Goal: Task Accomplishment & Management: Complete application form

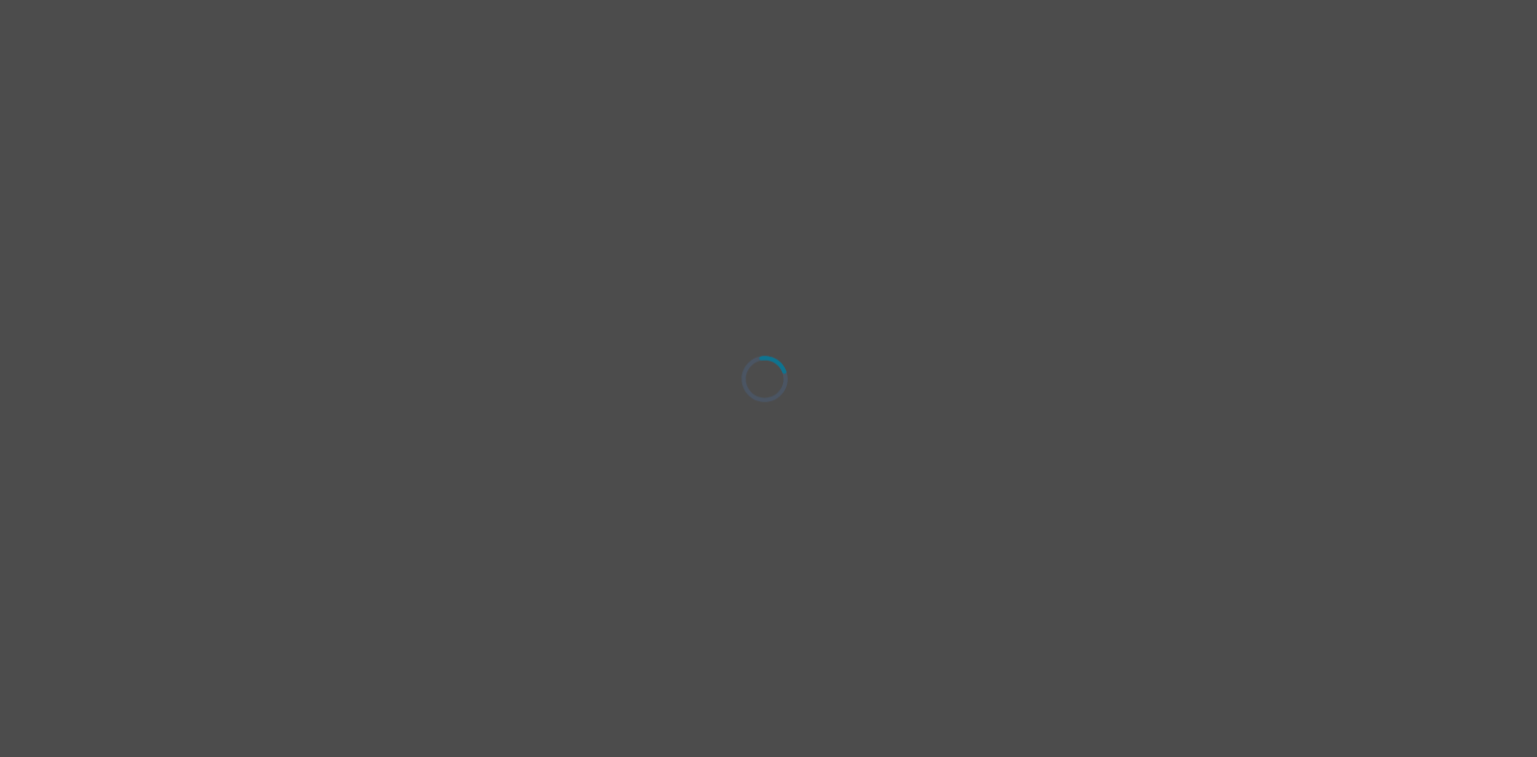
select select "[DEMOGRAPHIC_DATA]"
select select "she/her"
select select "Partnered"
select select "Bachelor degree"
select select "Instagram"
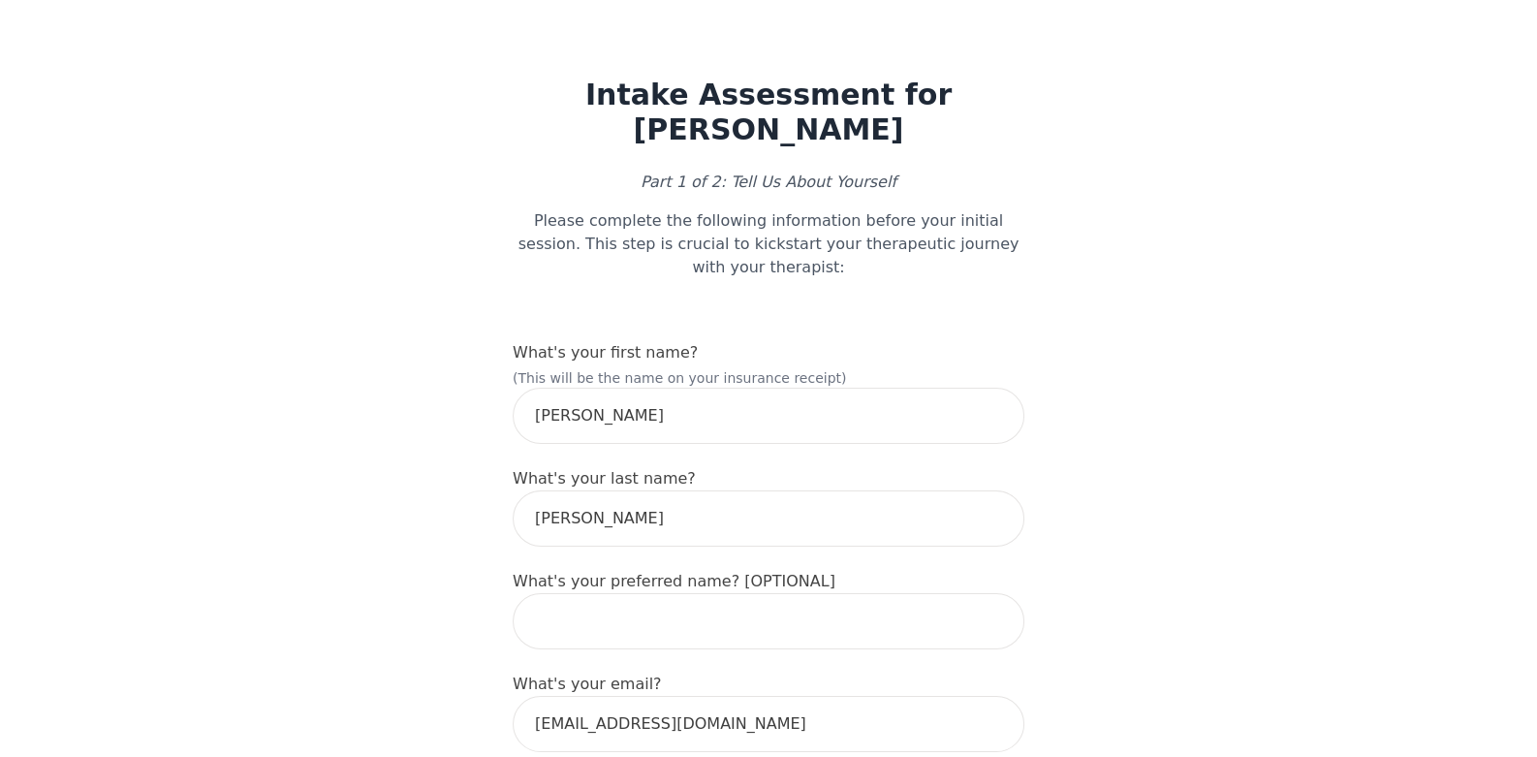
scroll to position [96, 0]
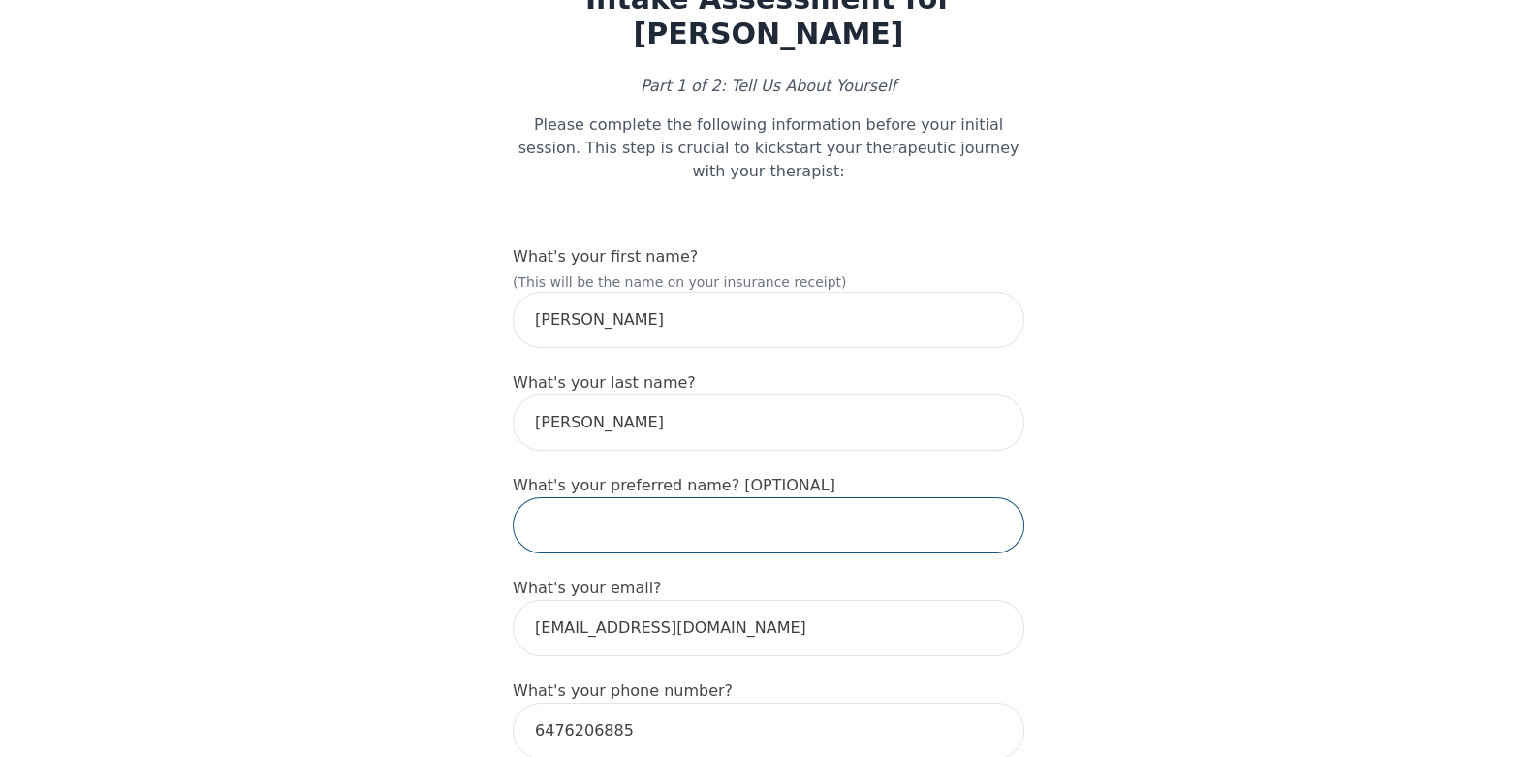
click at [705, 497] on input "text" at bounding box center [769, 525] width 512 height 56
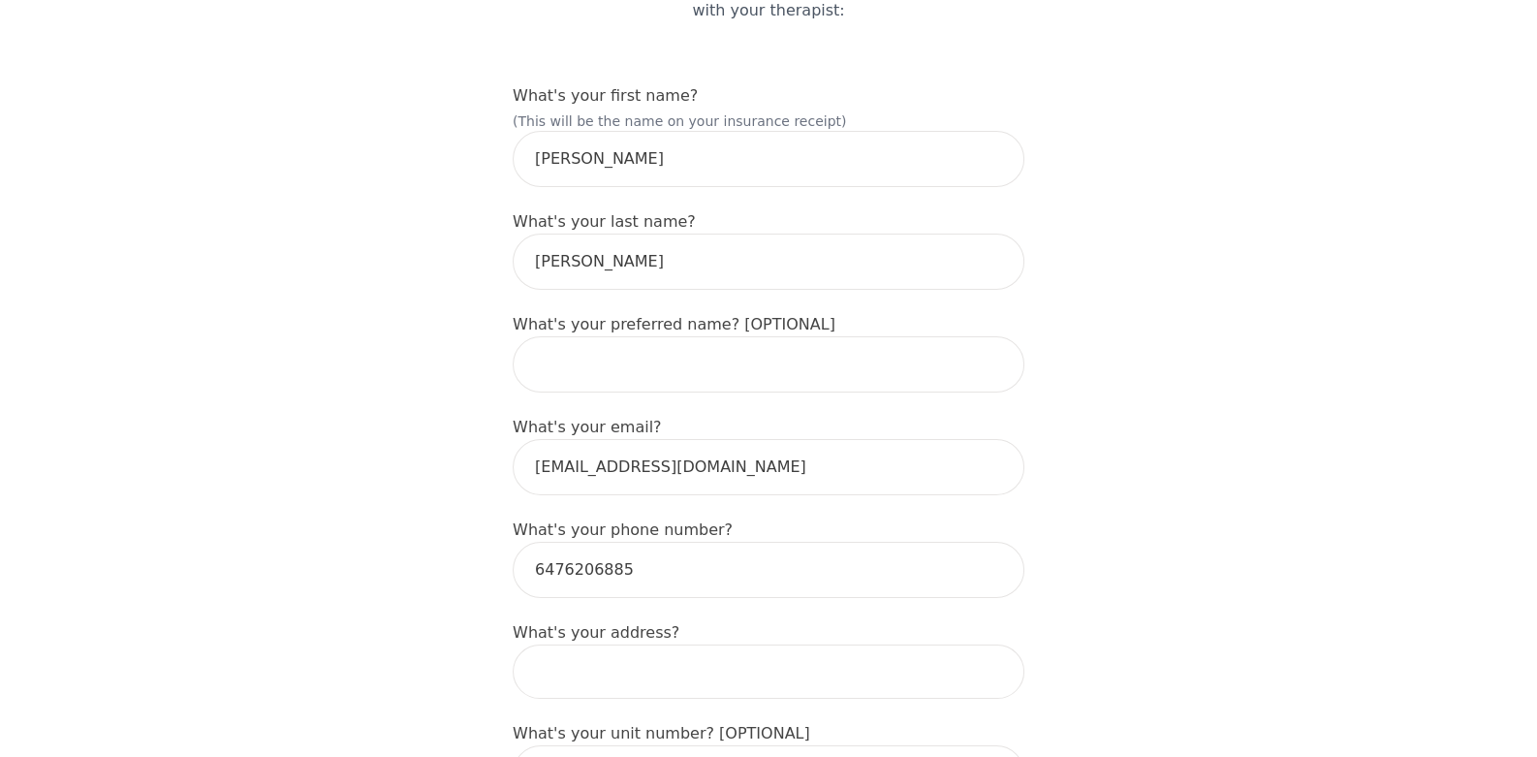
scroll to position [387, 0]
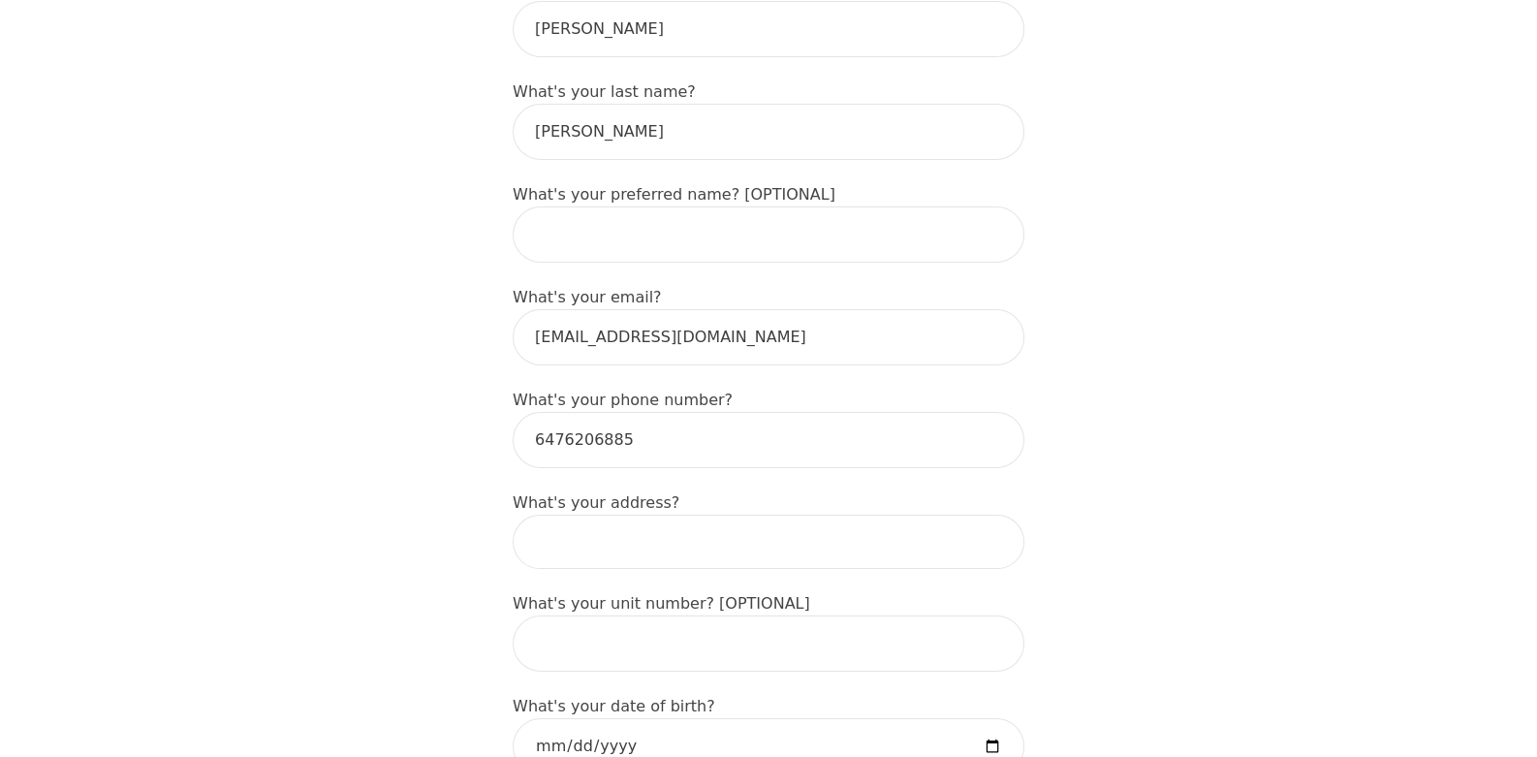
click at [538, 515] on input at bounding box center [769, 542] width 512 height 54
type input "[STREET_ADDRESS]"
type input "[PERSON_NAME]"
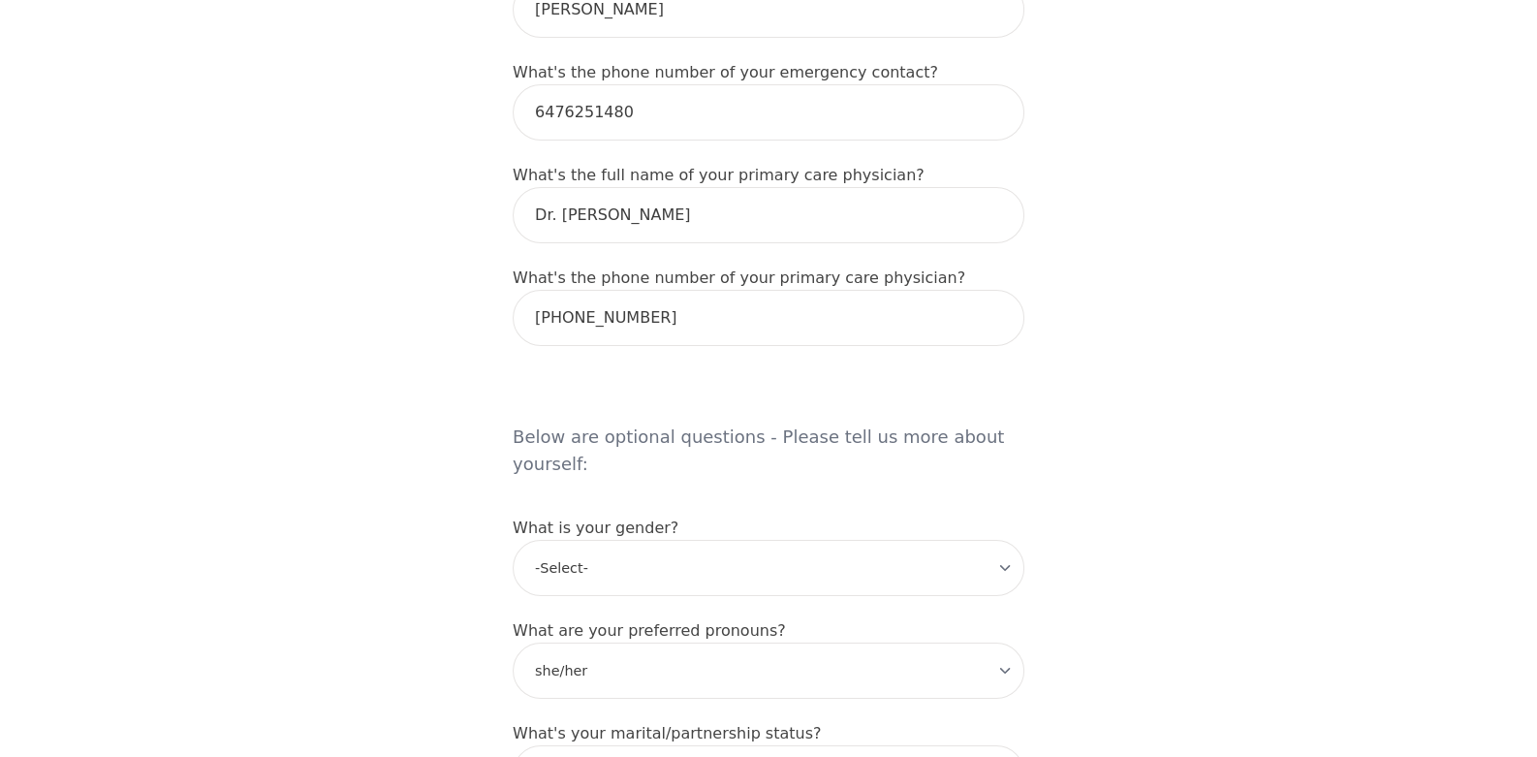
scroll to position [1357, 0]
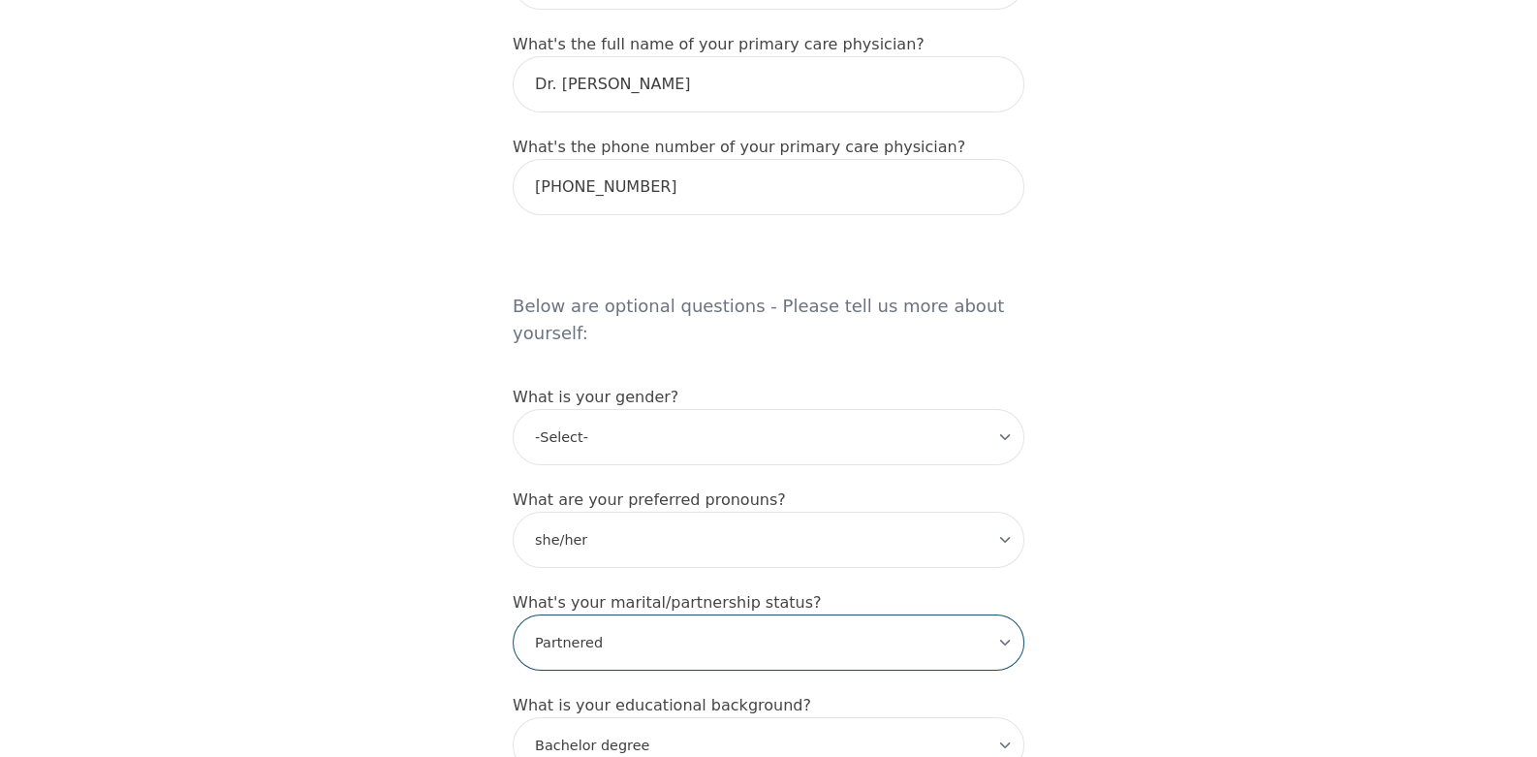
click at [580, 614] on select "-Select- Single Partnered Married Common Law Widowed Separated Divorced" at bounding box center [769, 642] width 512 height 56
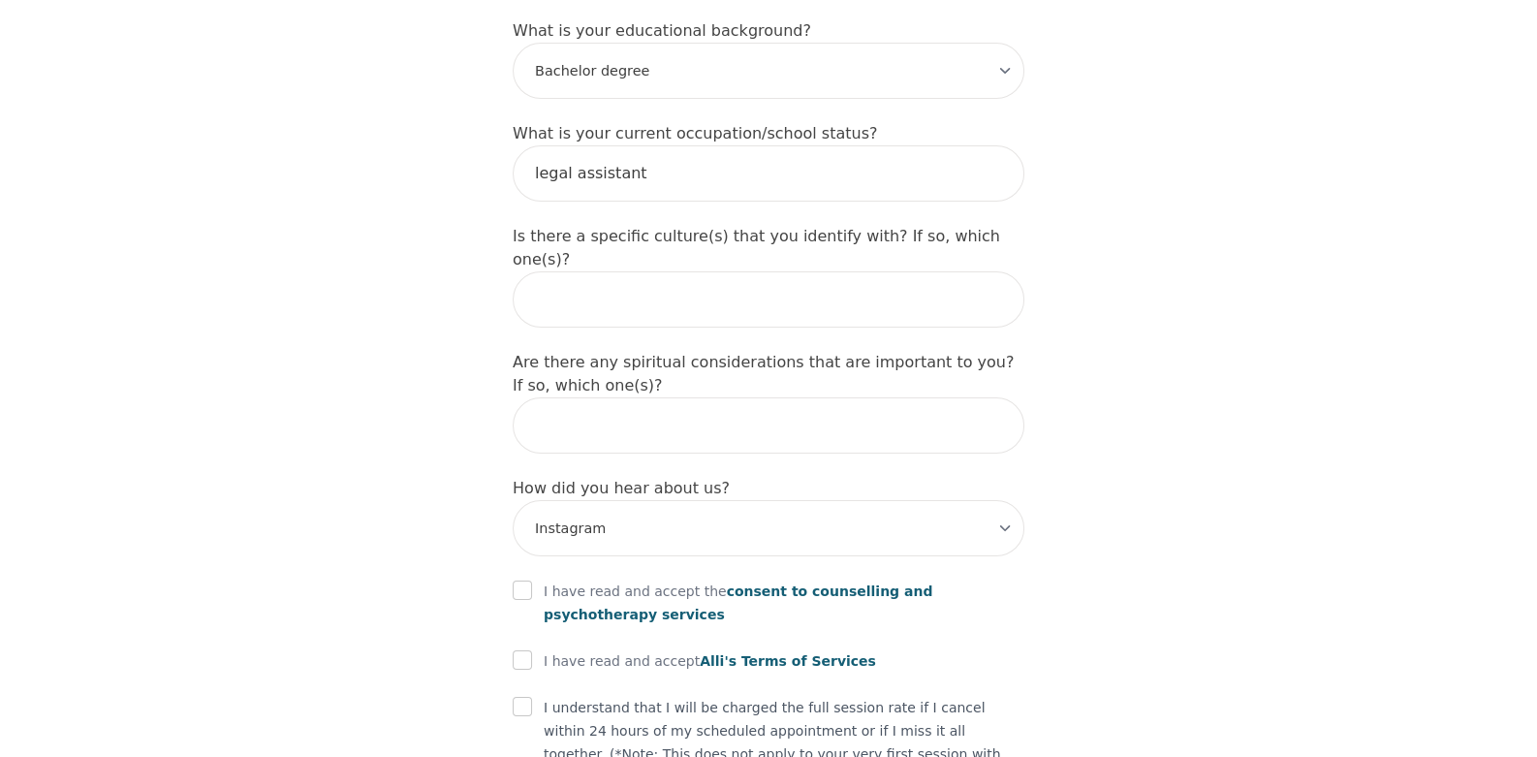
scroll to position [2035, 0]
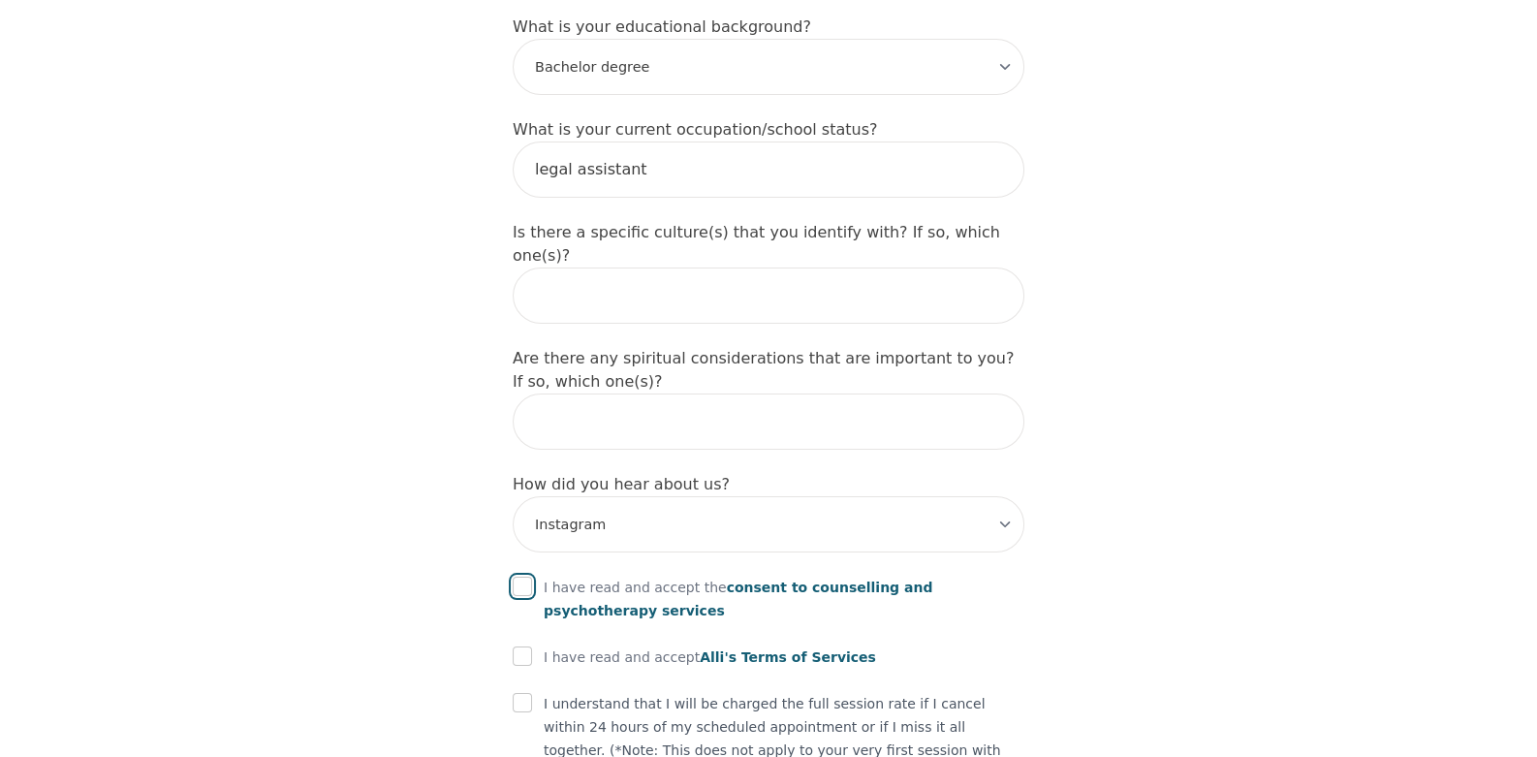
click at [521, 577] on input "checkbox" at bounding box center [522, 586] width 19 height 19
checkbox input "true"
click at [520, 646] on input "checkbox" at bounding box center [522, 655] width 19 height 19
checkbox input "true"
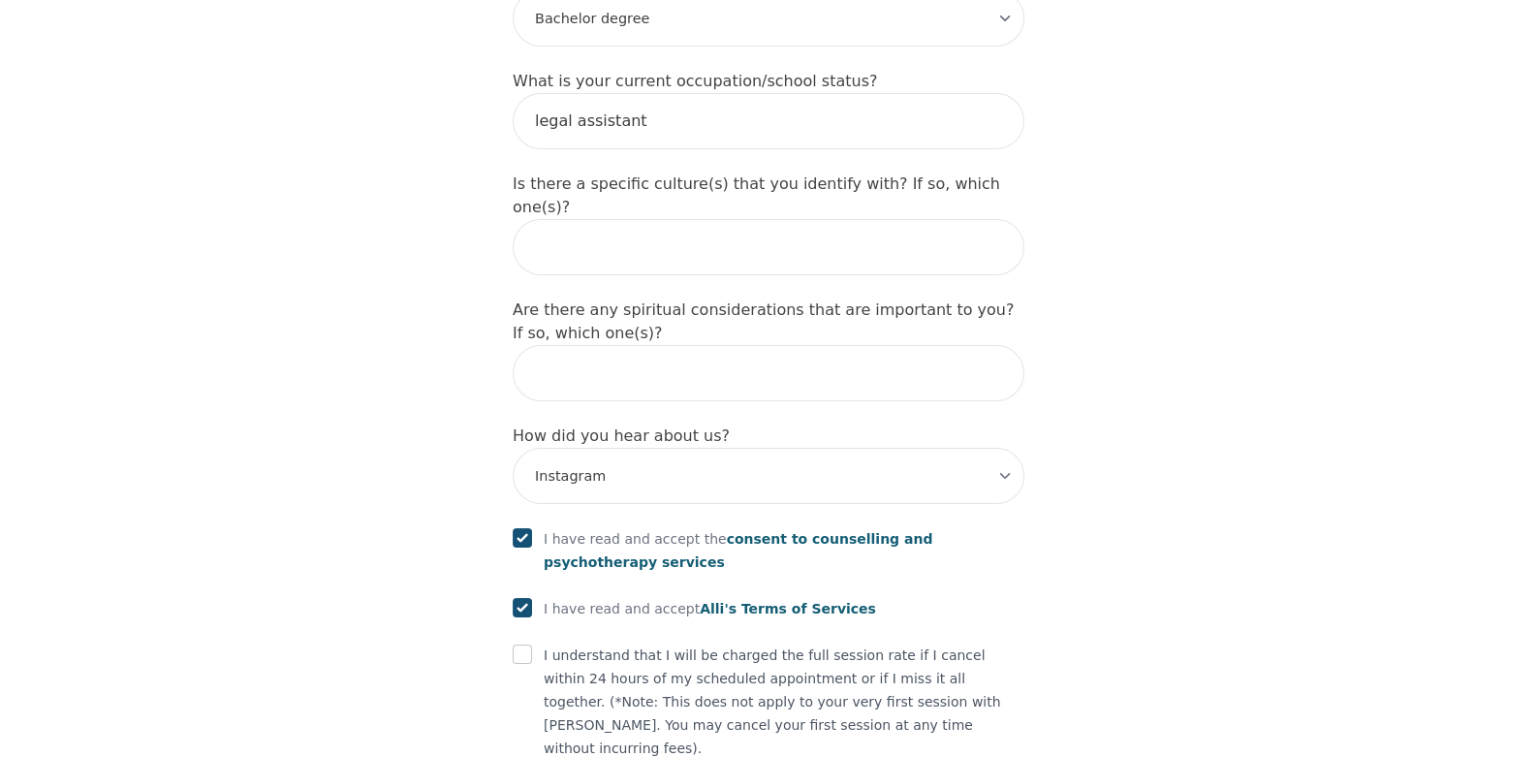
scroll to position [2132, 0]
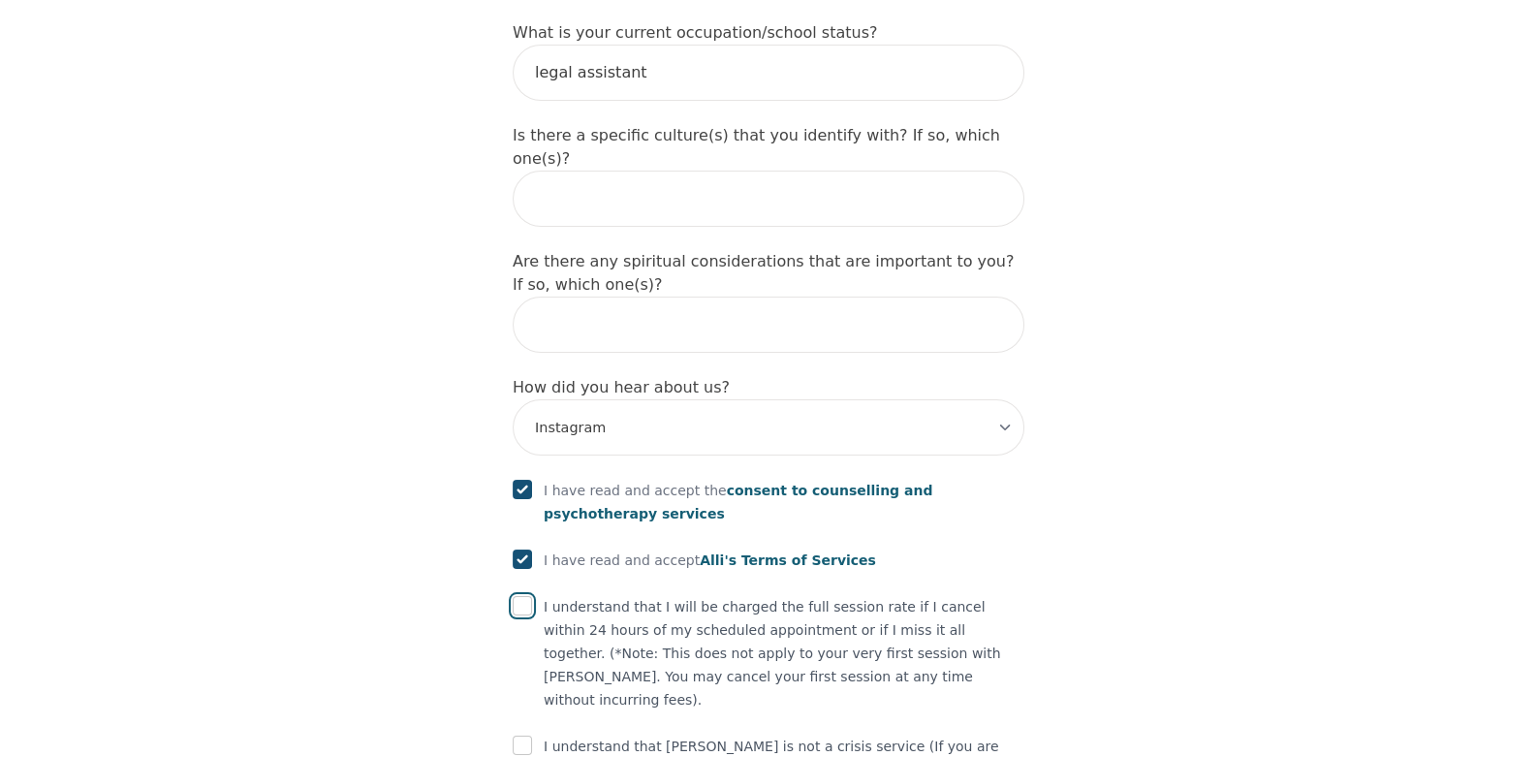
click at [523, 596] on input "checkbox" at bounding box center [522, 605] width 19 height 19
checkbox input "true"
drag, startPoint x: 534, startPoint y: 584, endPoint x: 518, endPoint y: 571, distance: 21.3
click at [532, 735] on div "I understand that [PERSON_NAME] is not a crisis service (If you are having thou…" at bounding box center [769, 770] width 512 height 70
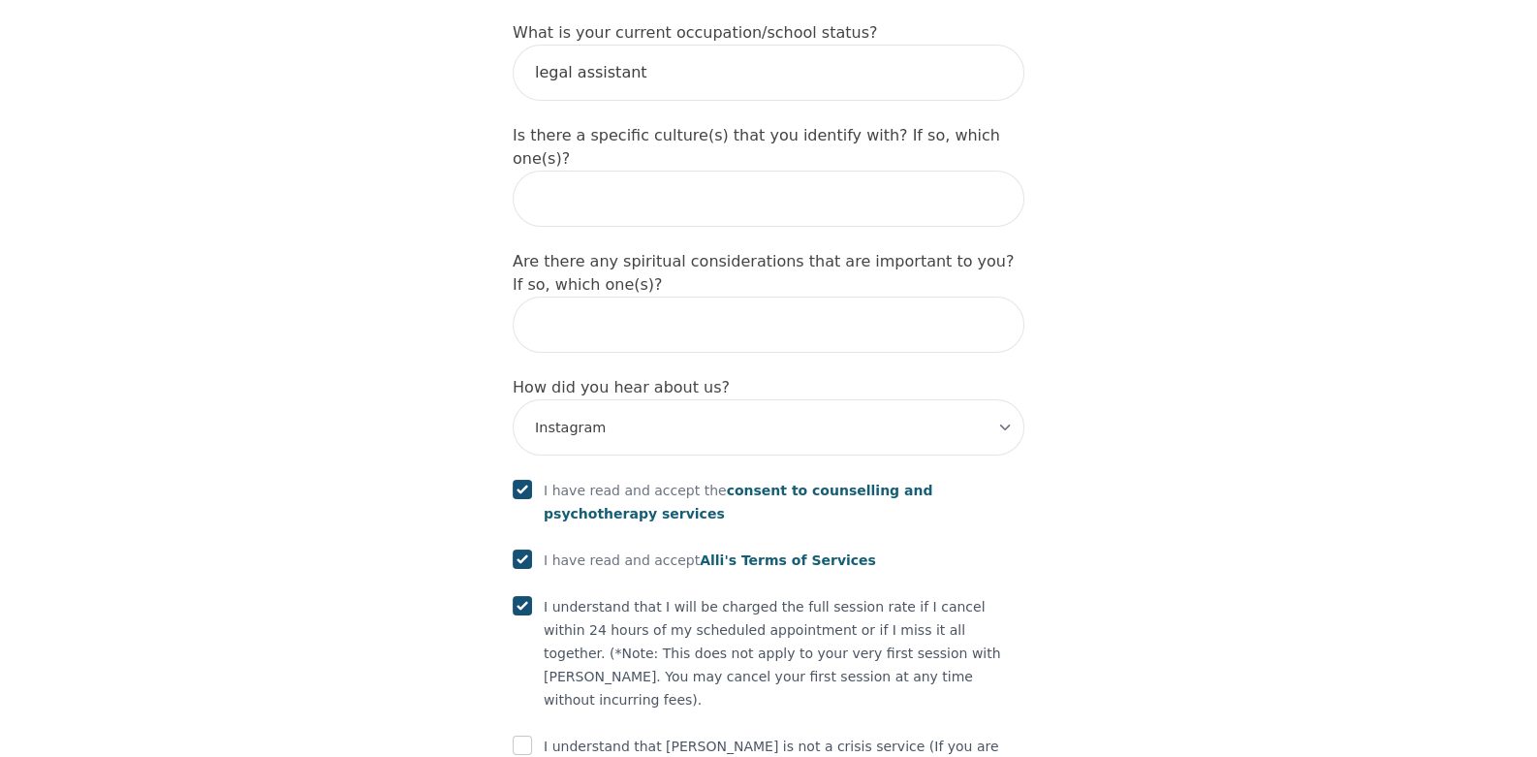
click at [519, 736] on input "checkbox" at bounding box center [522, 745] width 19 height 19
checkbox input "true"
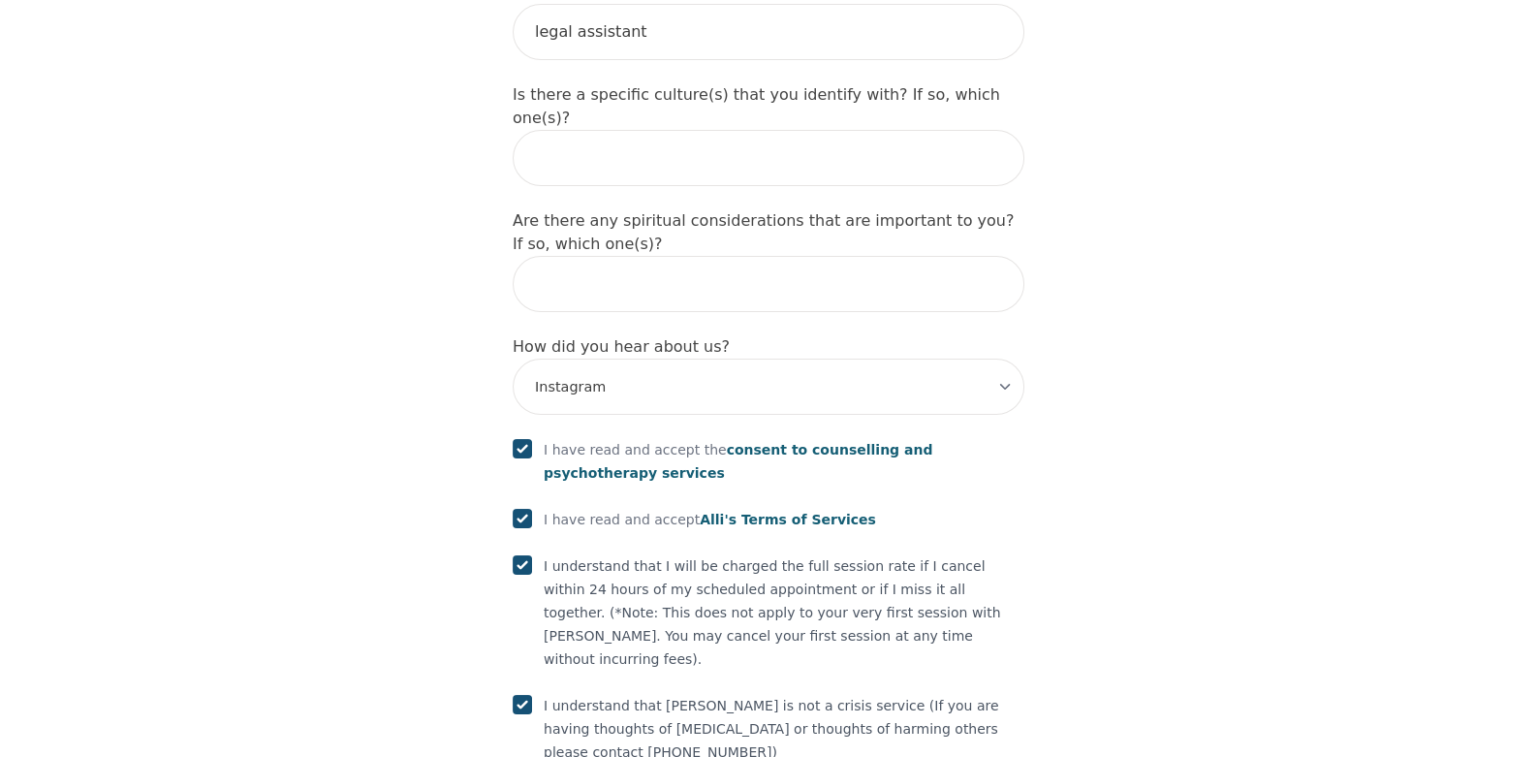
scroll to position [2211, 0]
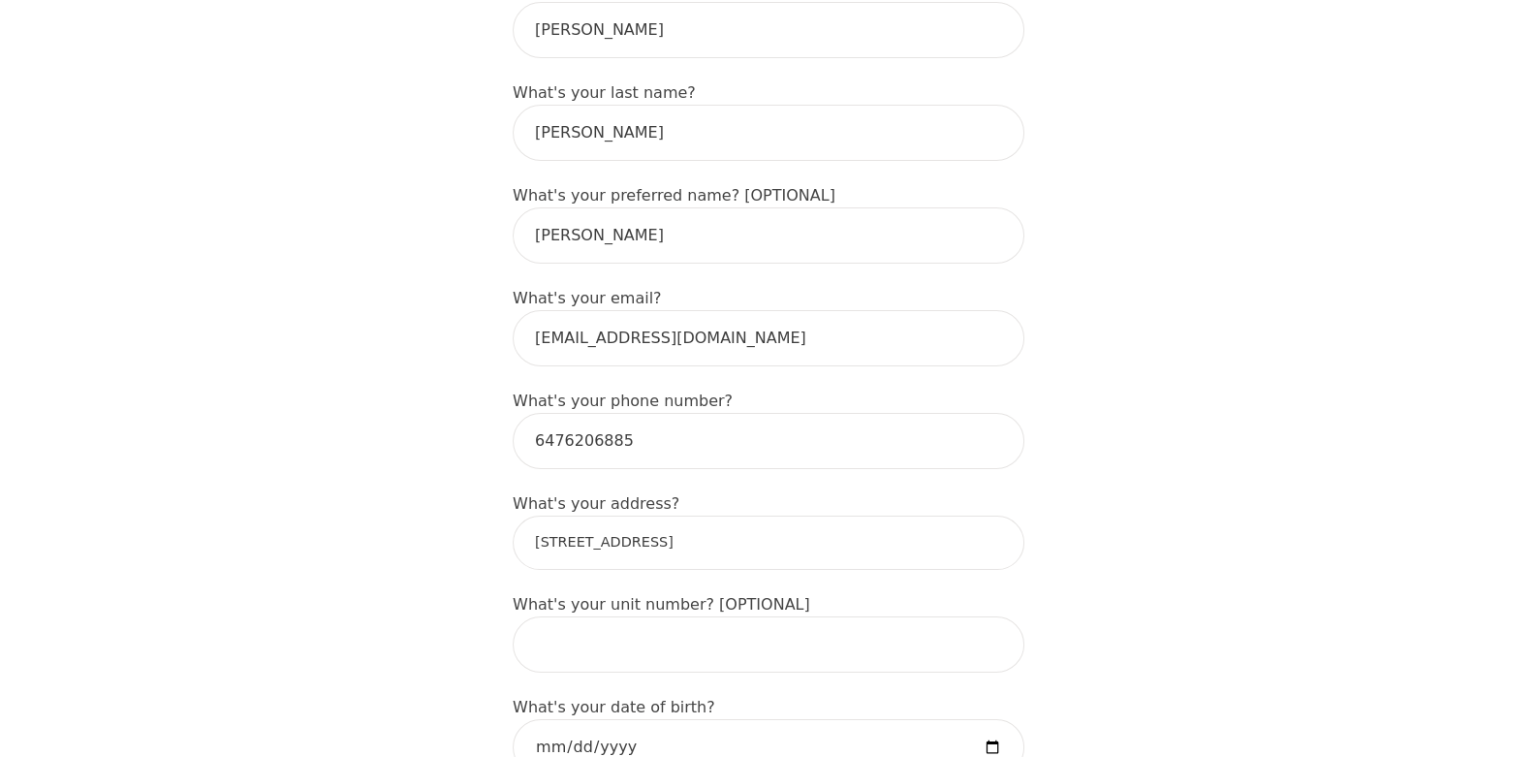
scroll to position [369, 0]
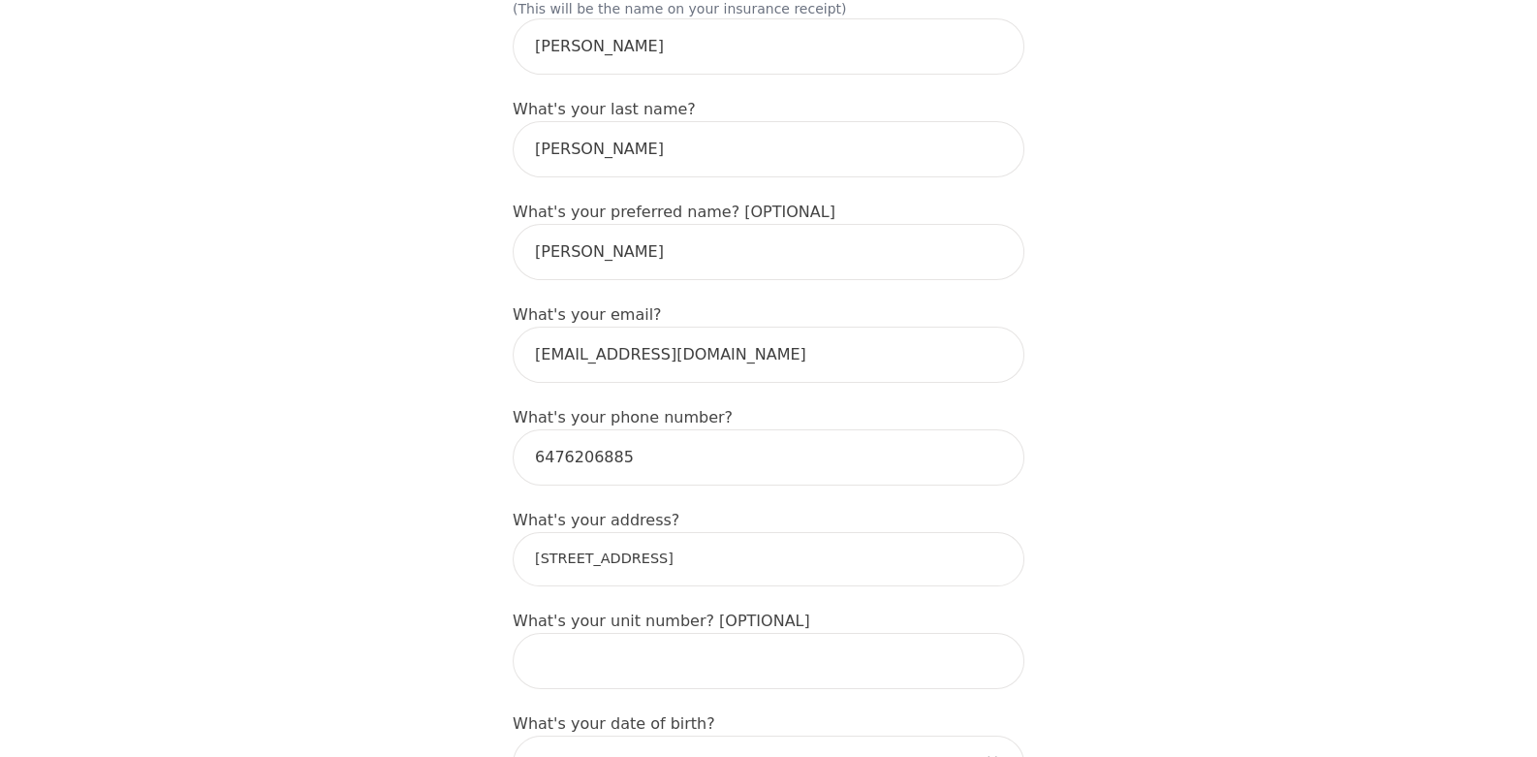
click at [731, 532] on input "[STREET_ADDRESS]" at bounding box center [769, 559] width 512 height 54
drag, startPoint x: 667, startPoint y: 491, endPoint x: 503, endPoint y: 492, distance: 163.8
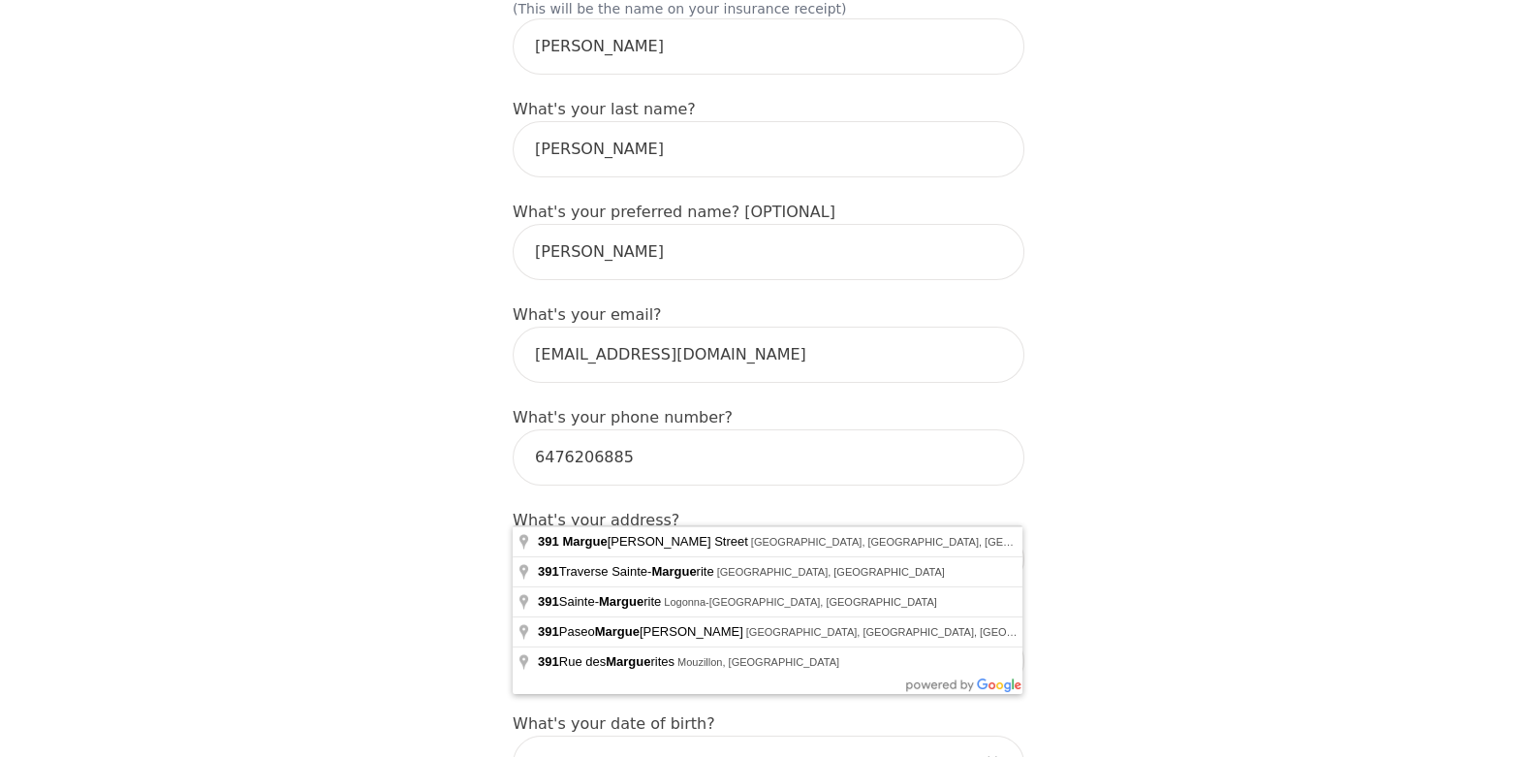
type input "[STREET_ADDRESS]"
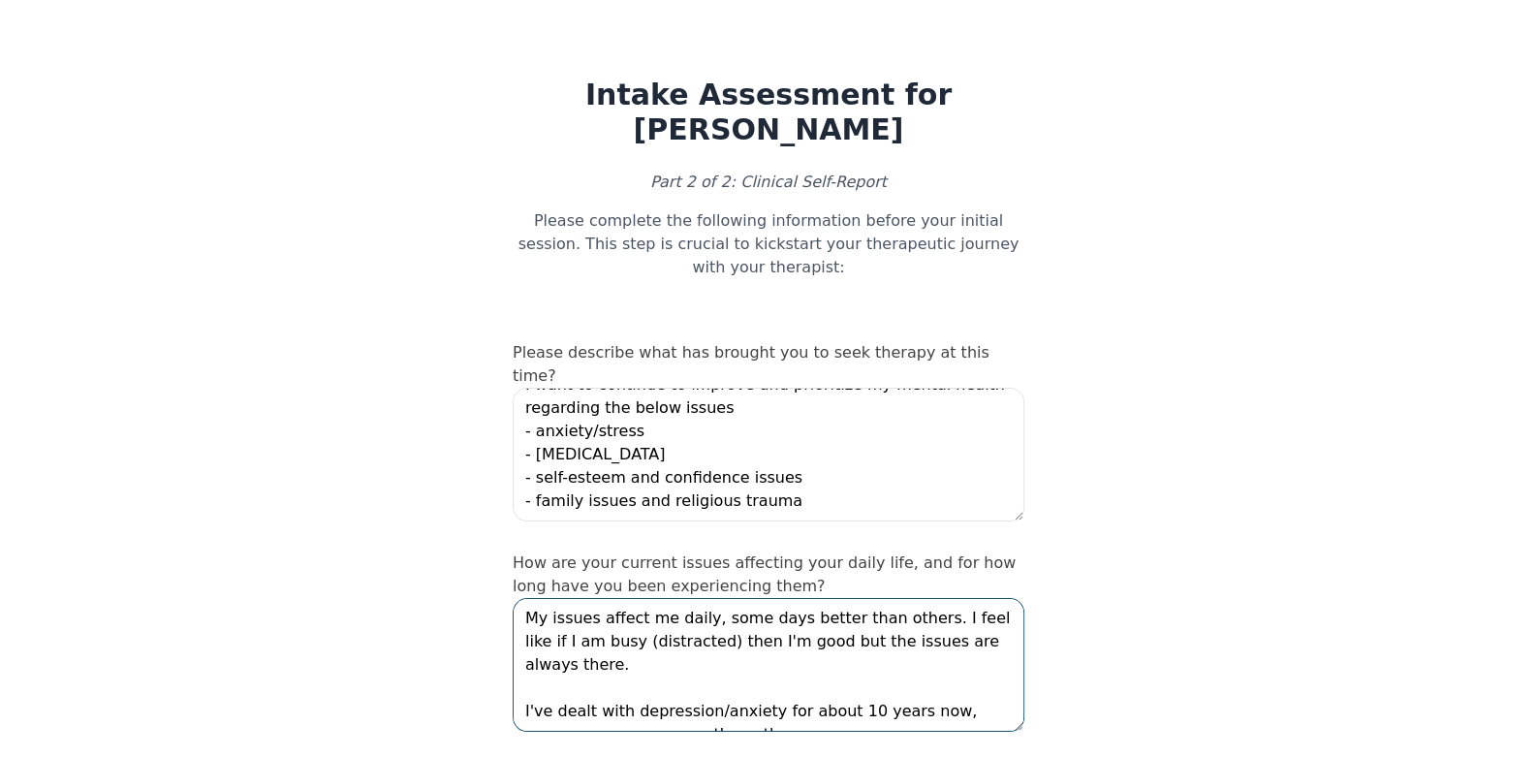
click at [665, 598] on textarea "My issues affect me daily, some days better than others. I feel like if I am bu…" at bounding box center [769, 665] width 512 height 134
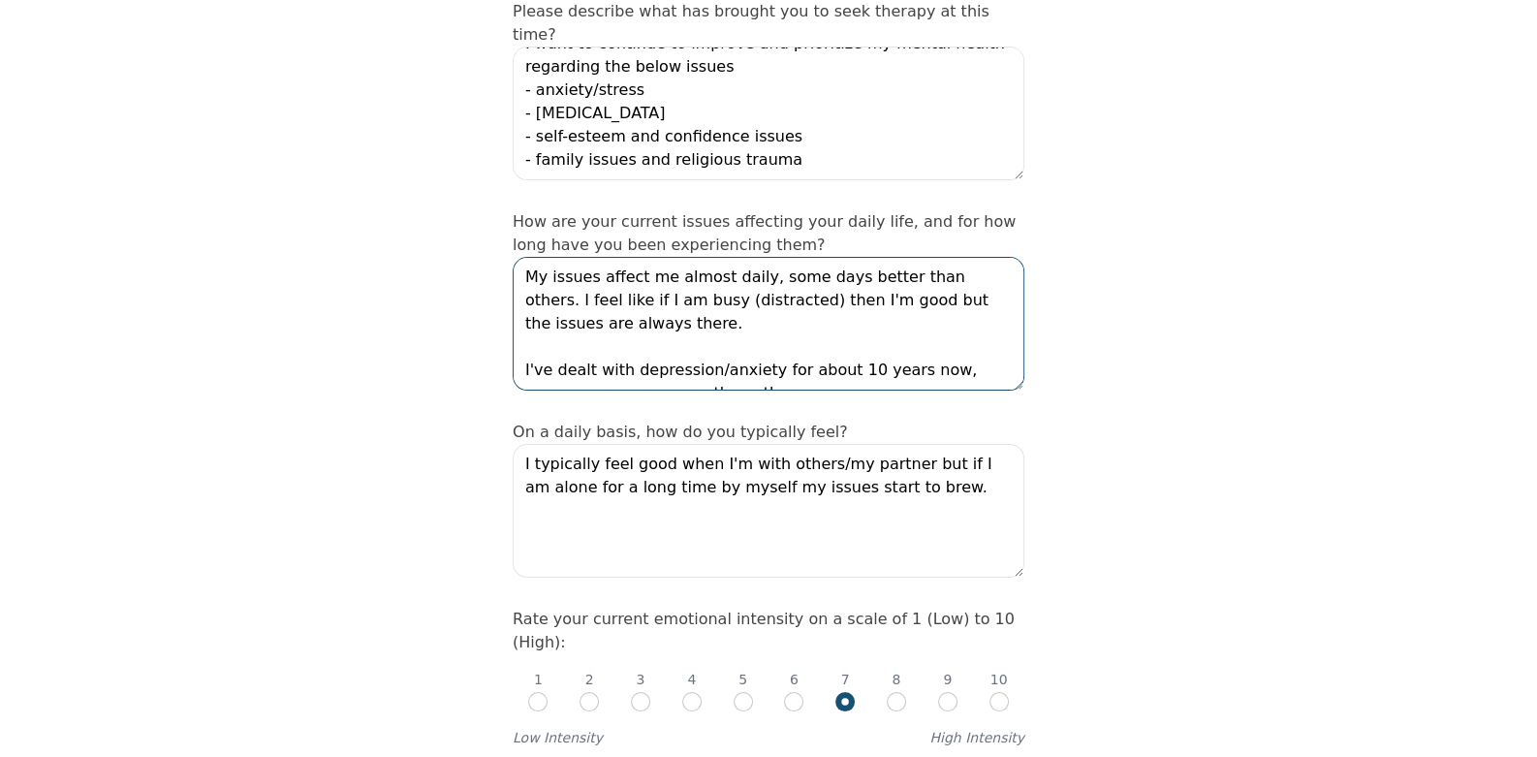
scroll to position [387, 0]
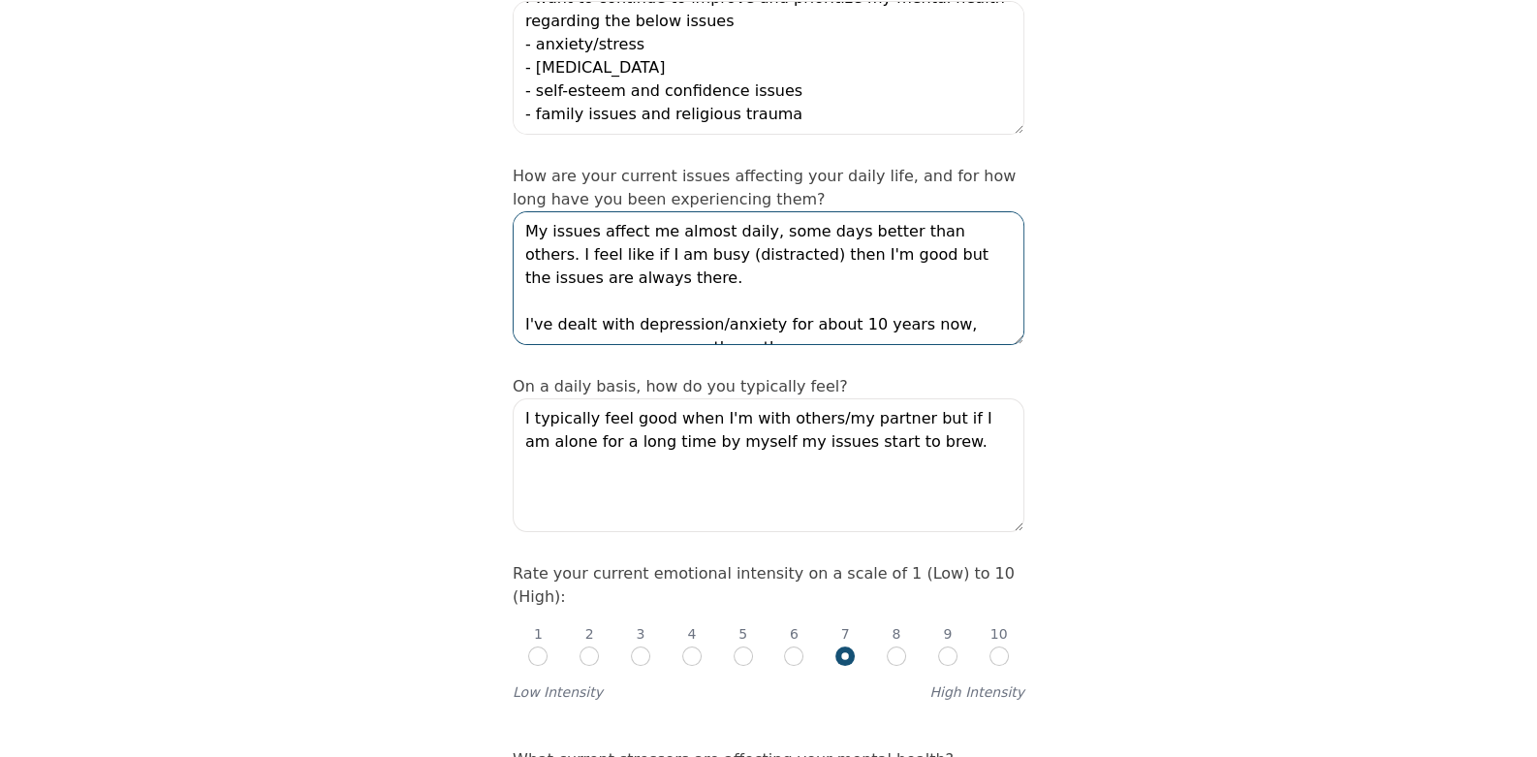
type textarea "My issues affect me almost daily, some days better than others. I feel like if …"
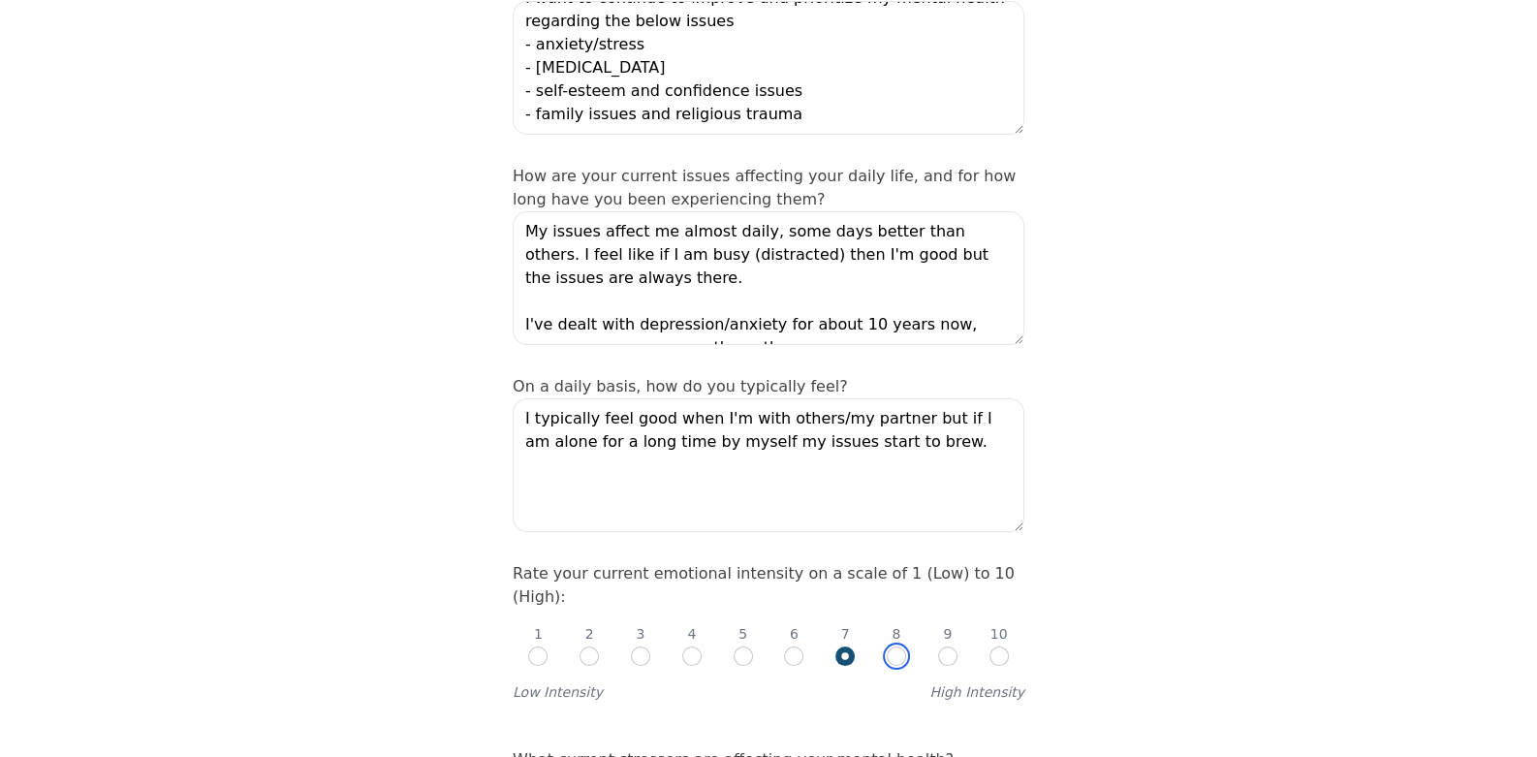
click at [899, 646] on input "radio" at bounding box center [896, 655] width 19 height 19
radio input "true"
radio input "false"
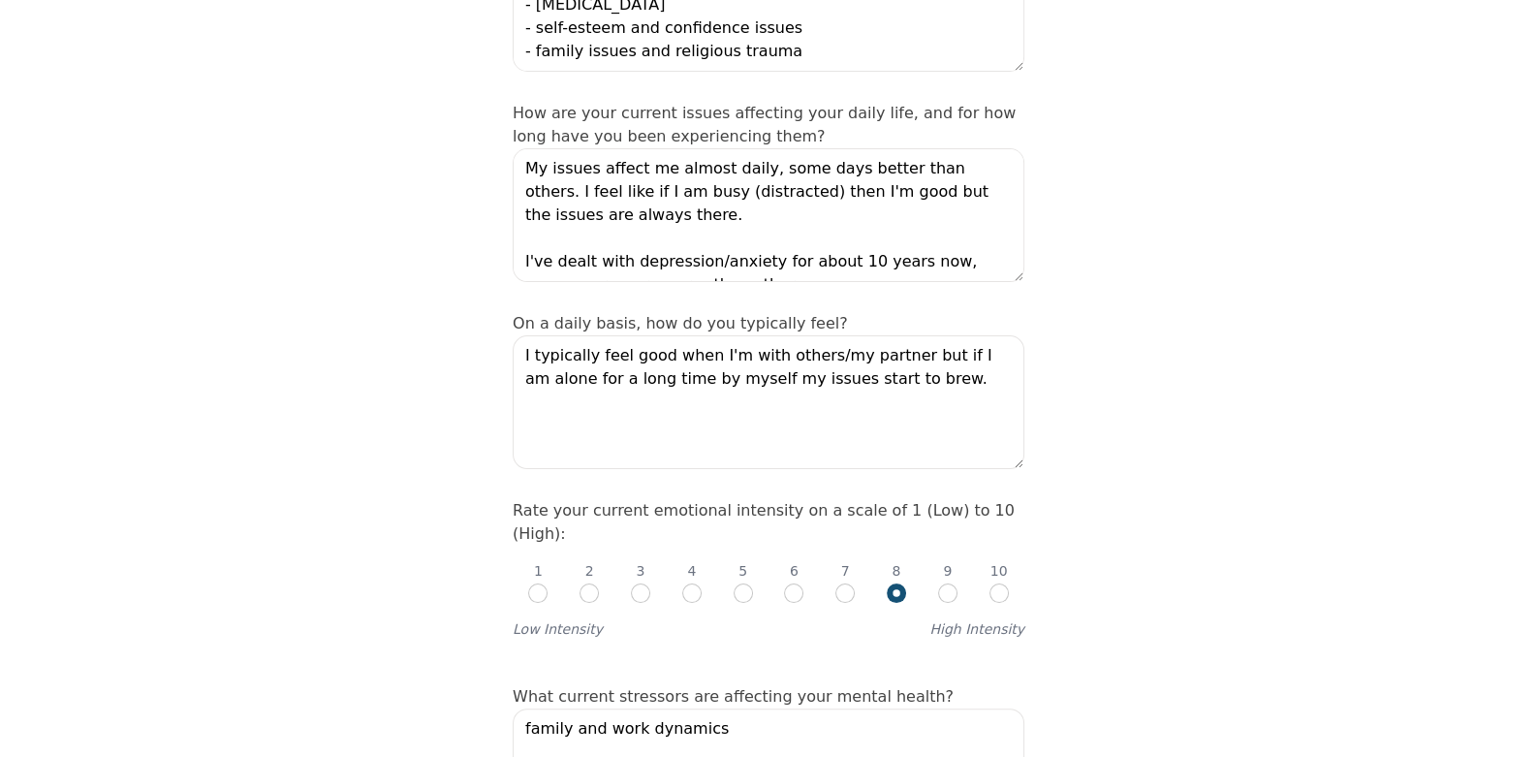
scroll to position [484, 0]
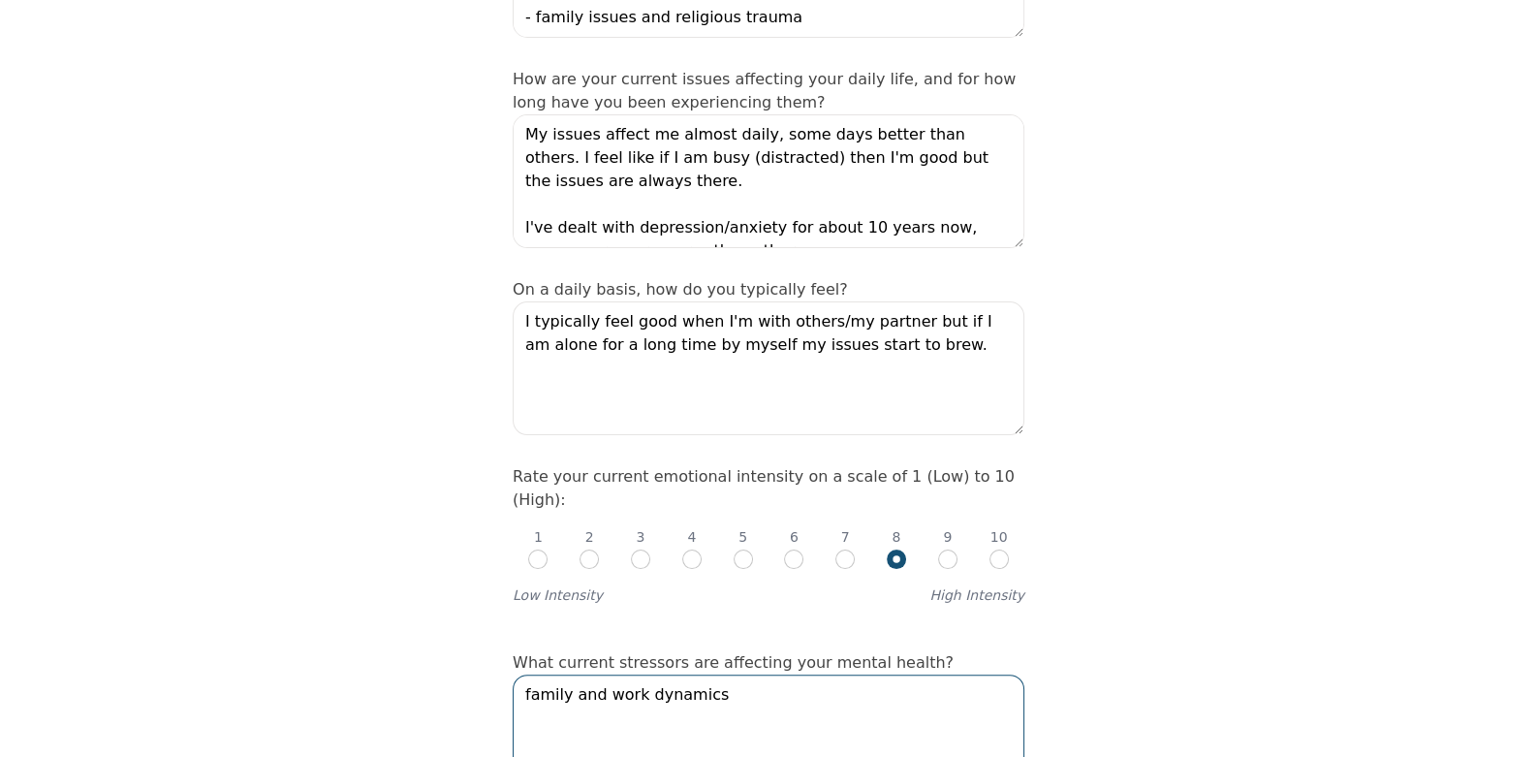
drag, startPoint x: 757, startPoint y: 584, endPoint x: 571, endPoint y: 591, distance: 186.2
click at [571, 675] on textarea "family and work dynamics" at bounding box center [769, 742] width 512 height 134
click at [524, 675] on textarea "family issues" at bounding box center [769, 742] width 512 height 134
click at [762, 675] on textarea "Main [MEDICAL_DATA]: family issues" at bounding box center [769, 742] width 512 height 134
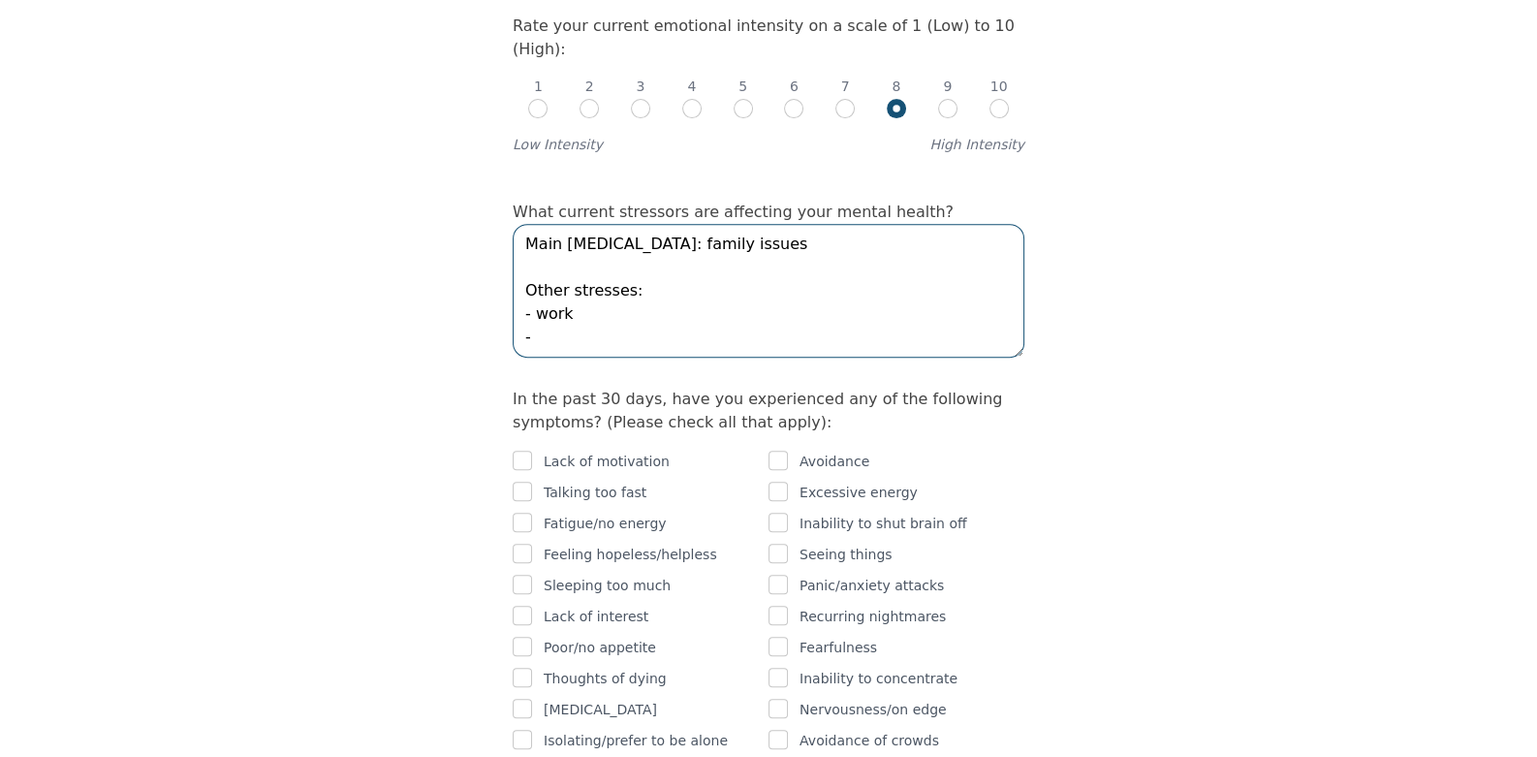
scroll to position [968, 0]
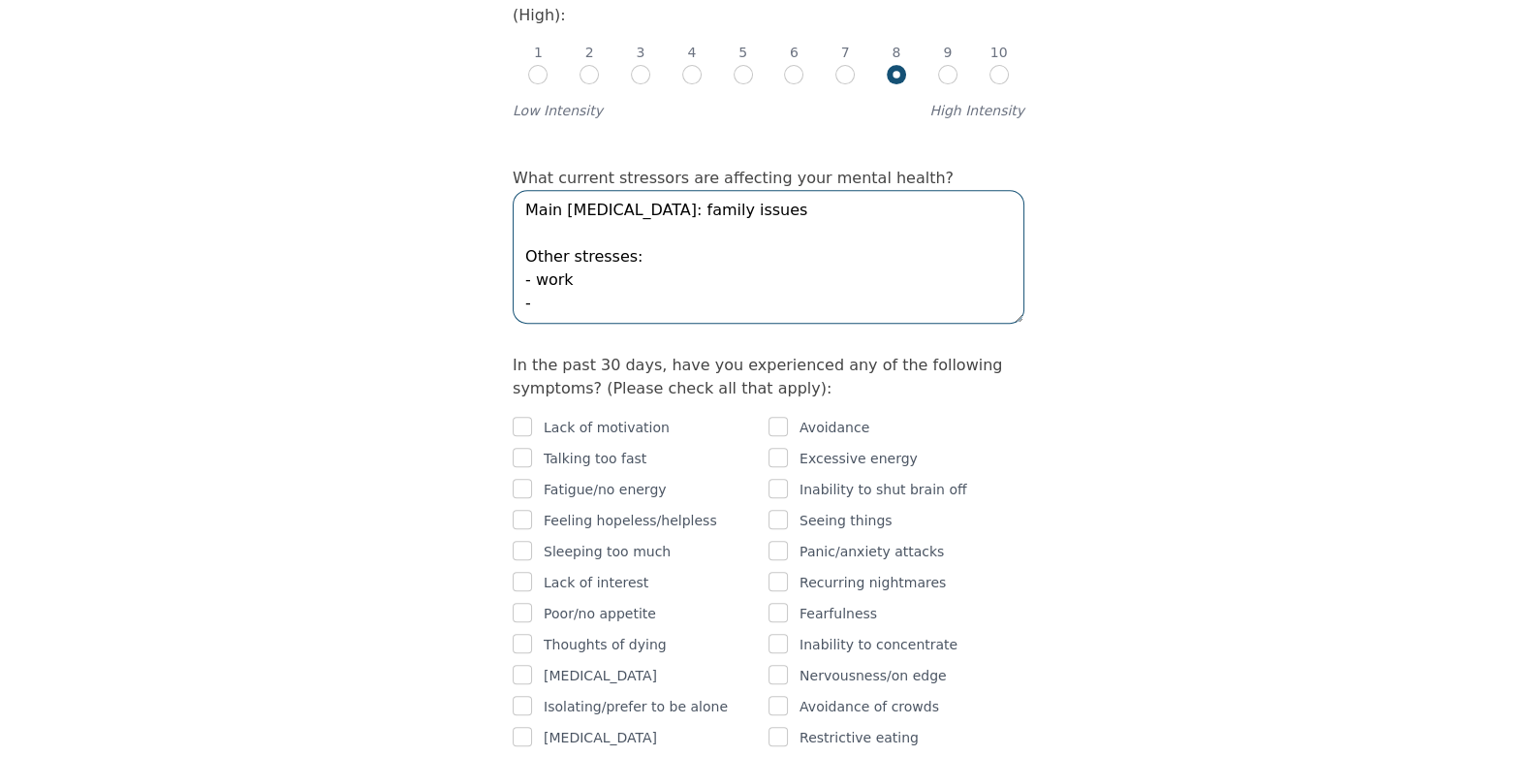
type textarea "Main [MEDICAL_DATA]: family issues Other stresses: - work -"
click at [526, 448] on input "checkbox" at bounding box center [522, 457] width 19 height 19
checkbox input "true"
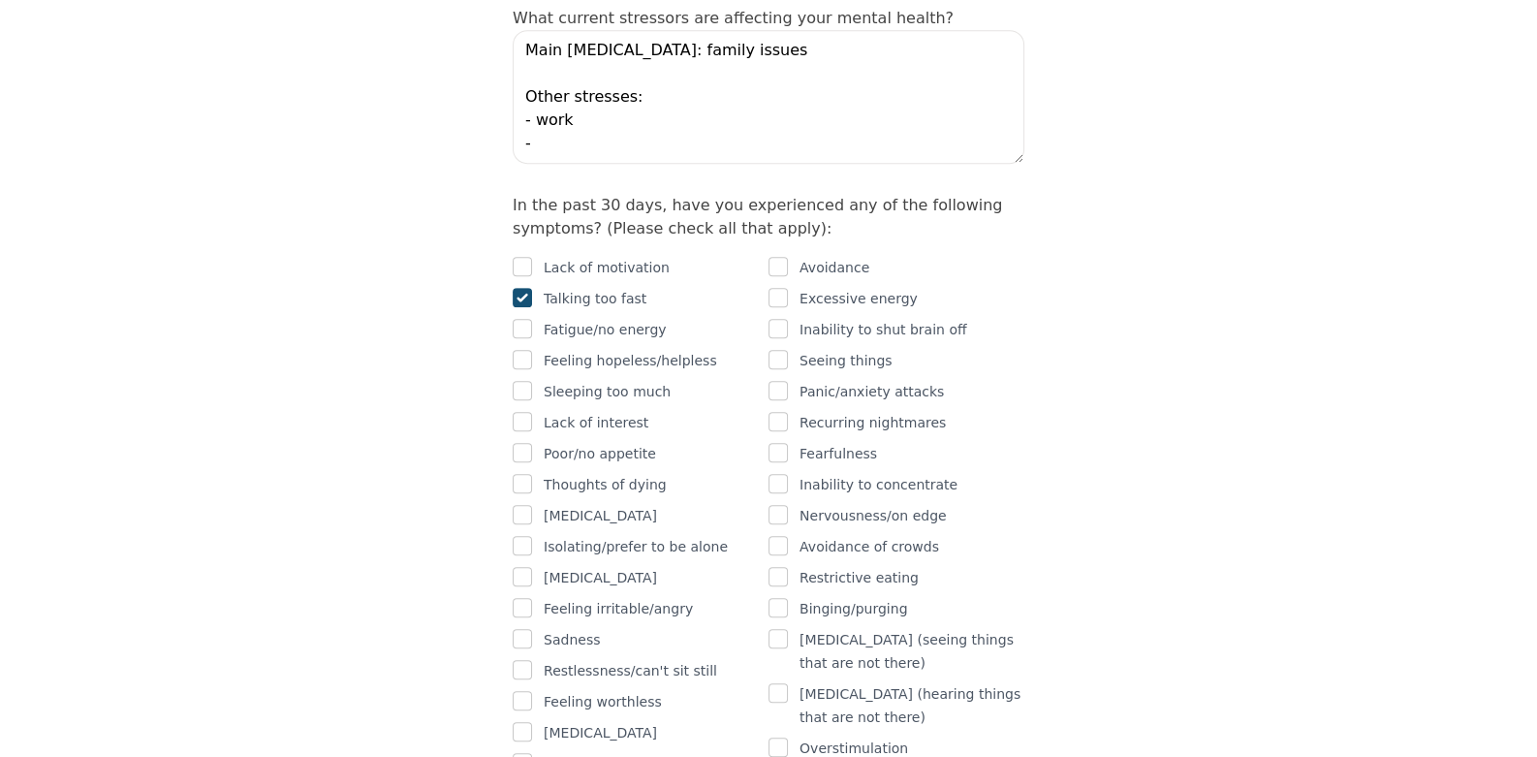
scroll to position [1163, 0]
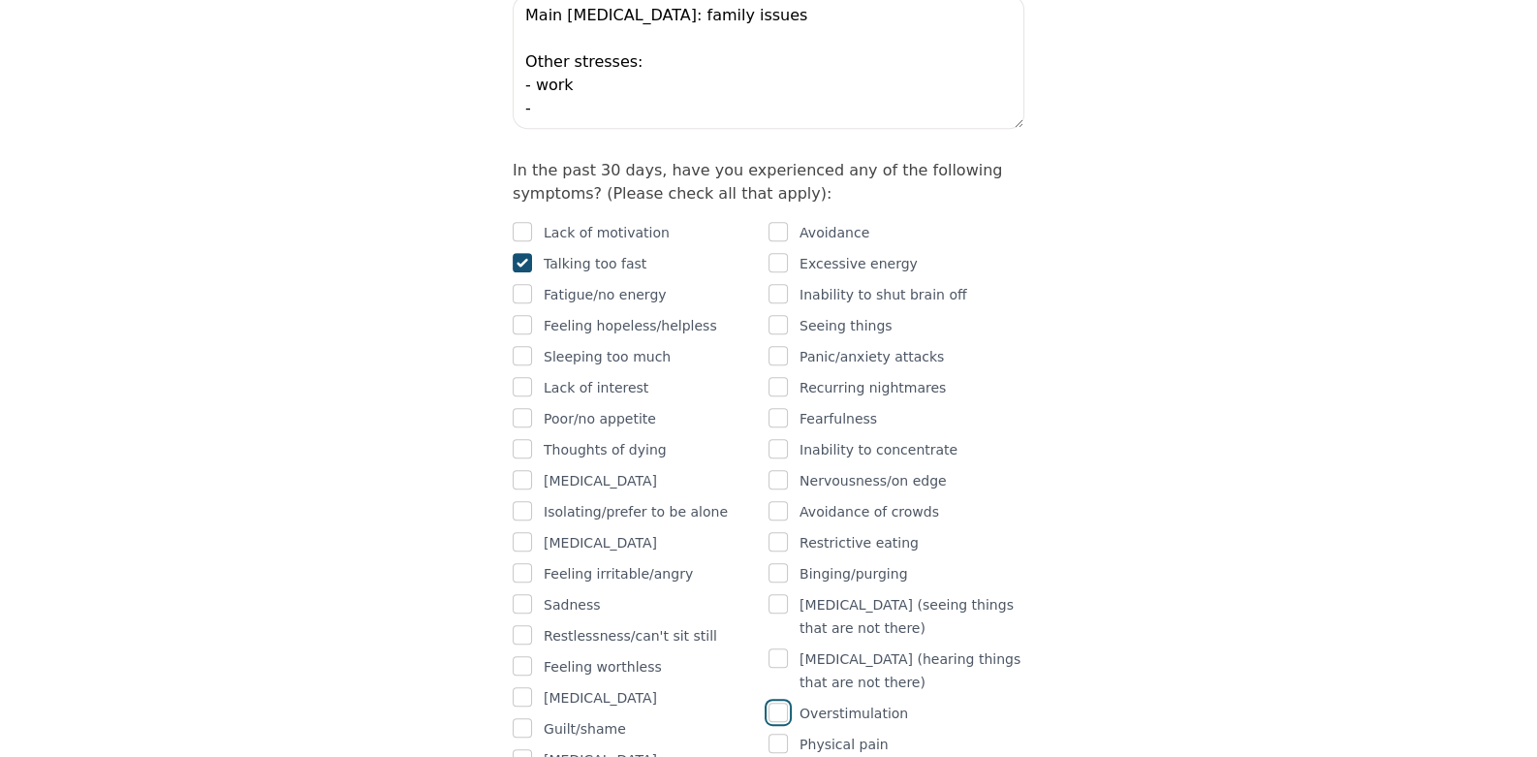
click at [783, 703] on input "checkbox" at bounding box center [778, 712] width 19 height 19
checkbox input "true"
click at [519, 718] on input "checkbox" at bounding box center [522, 727] width 19 height 19
checkbox input "true"
click at [531, 656] on input "checkbox" at bounding box center [522, 665] width 19 height 19
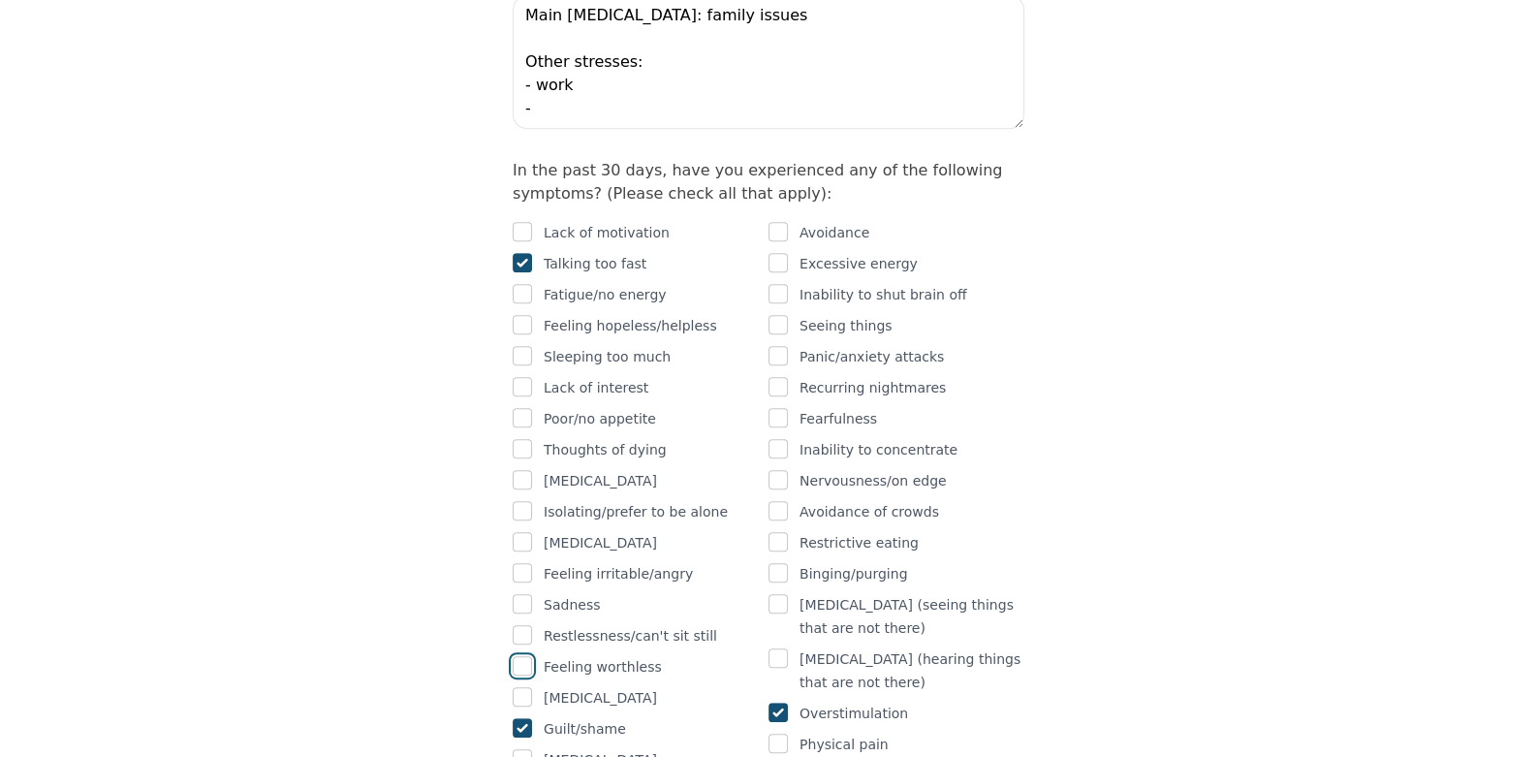
checkbox input "true"
click at [530, 594] on input "checkbox" at bounding box center [522, 603] width 19 height 19
checkbox input "true"
click at [532, 562] on div "Feeling irritable/angry" at bounding box center [641, 573] width 256 height 23
click at [523, 563] on input "checkbox" at bounding box center [522, 572] width 19 height 19
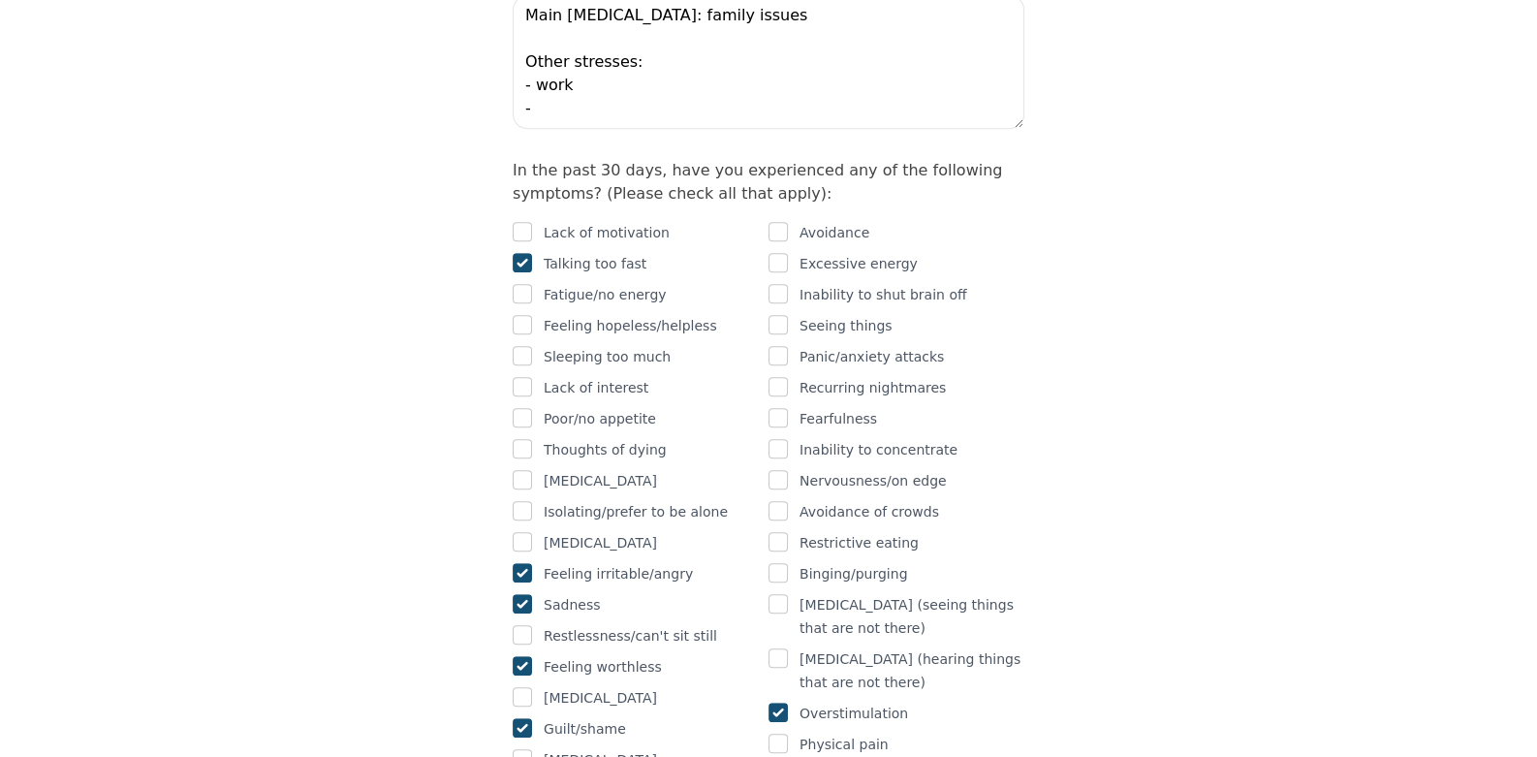
checkbox input "true"
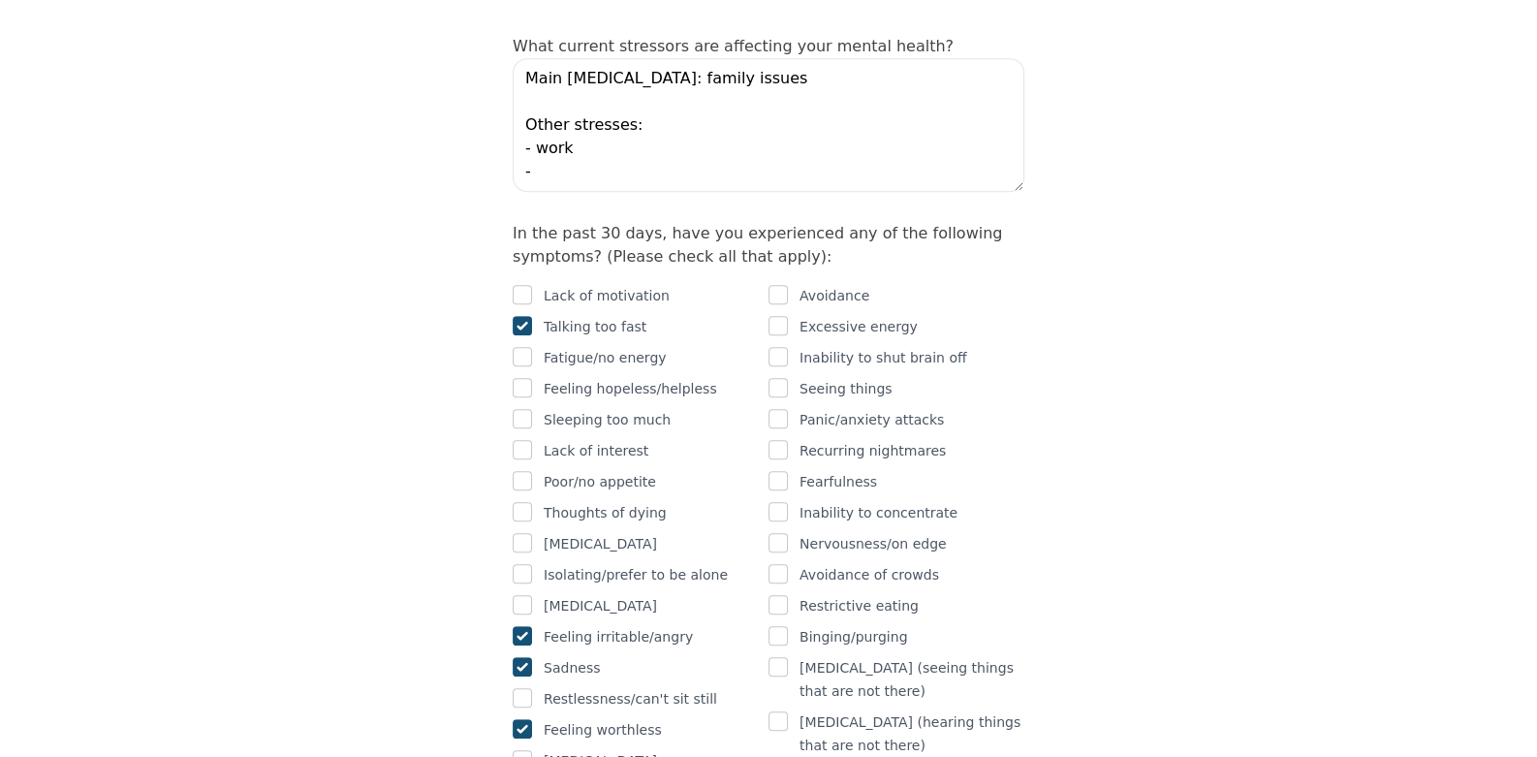
scroll to position [1066, 0]
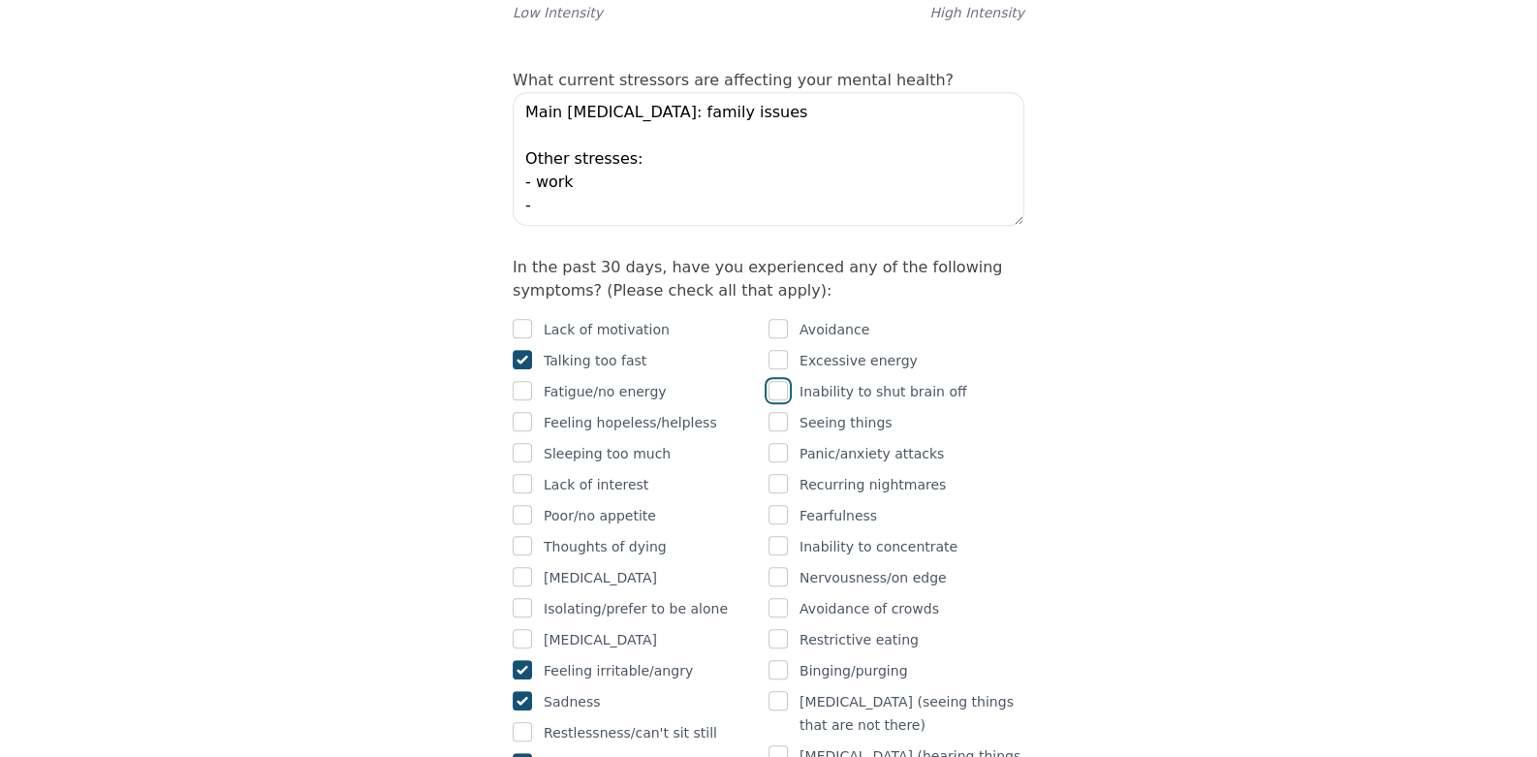
click at [784, 381] on input "checkbox" at bounding box center [778, 390] width 19 height 19
checkbox input "true"
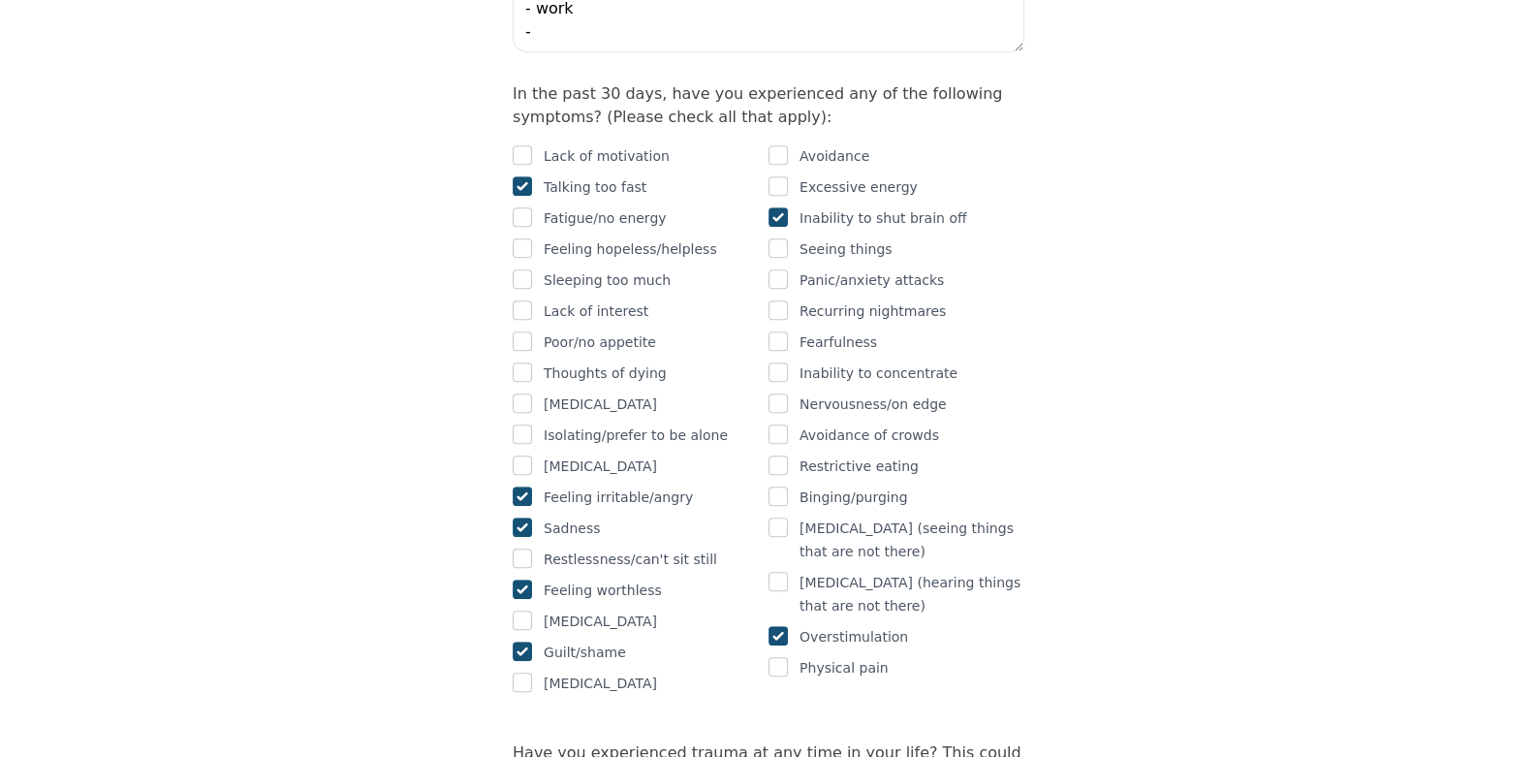
scroll to position [1357, 0]
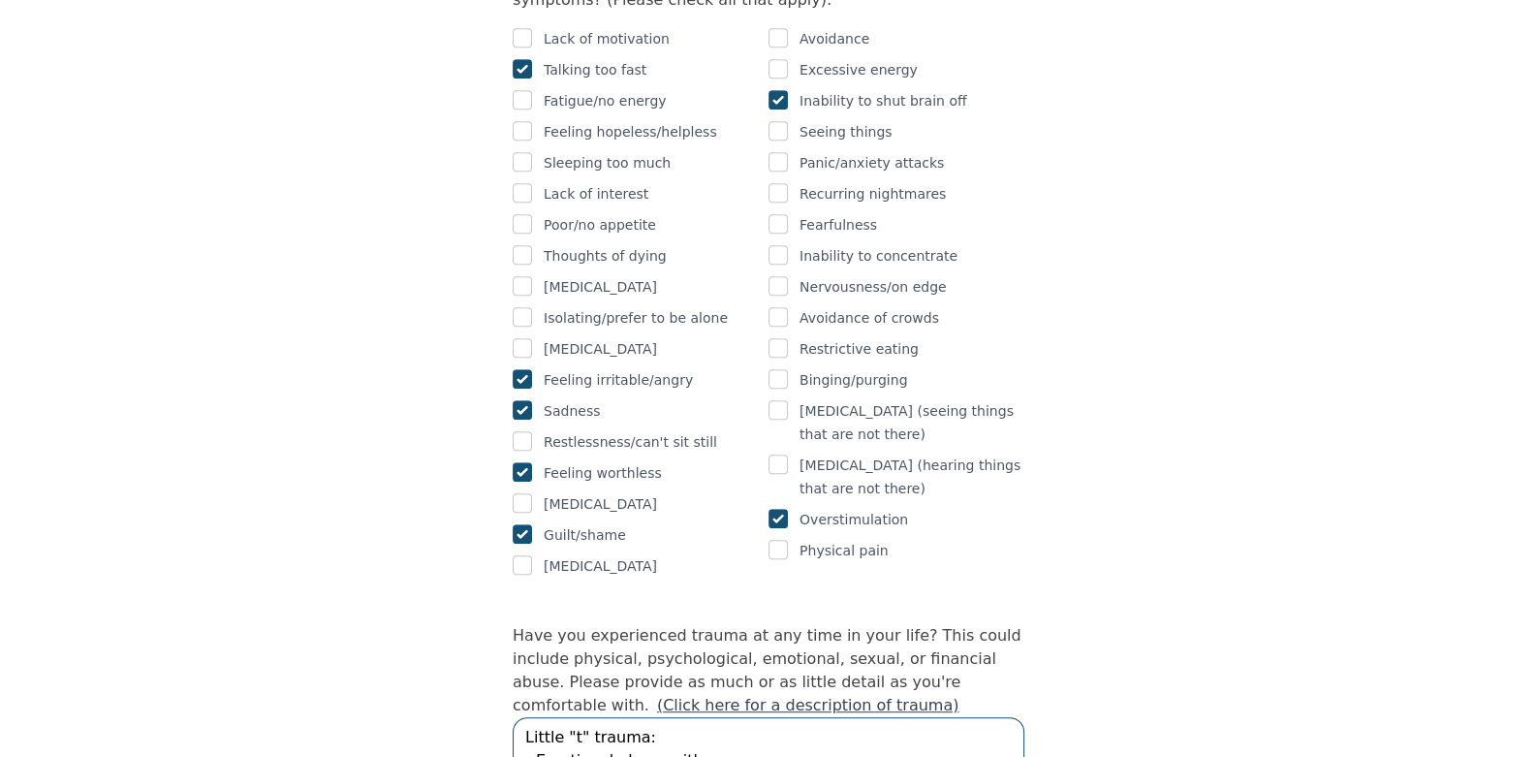
drag, startPoint x: 738, startPoint y: 643, endPoint x: 515, endPoint y: 647, distance: 223.0
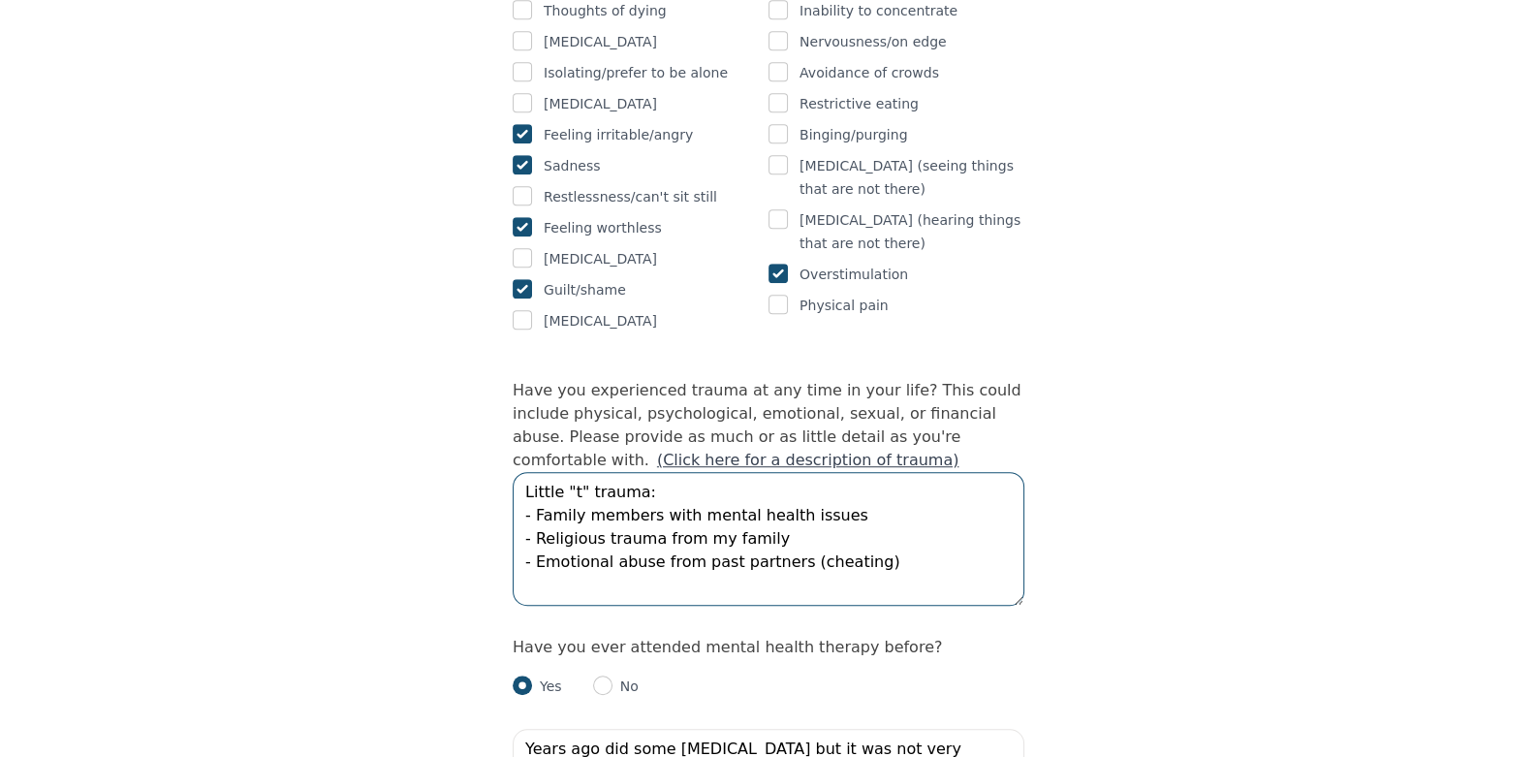
scroll to position [1647, 0]
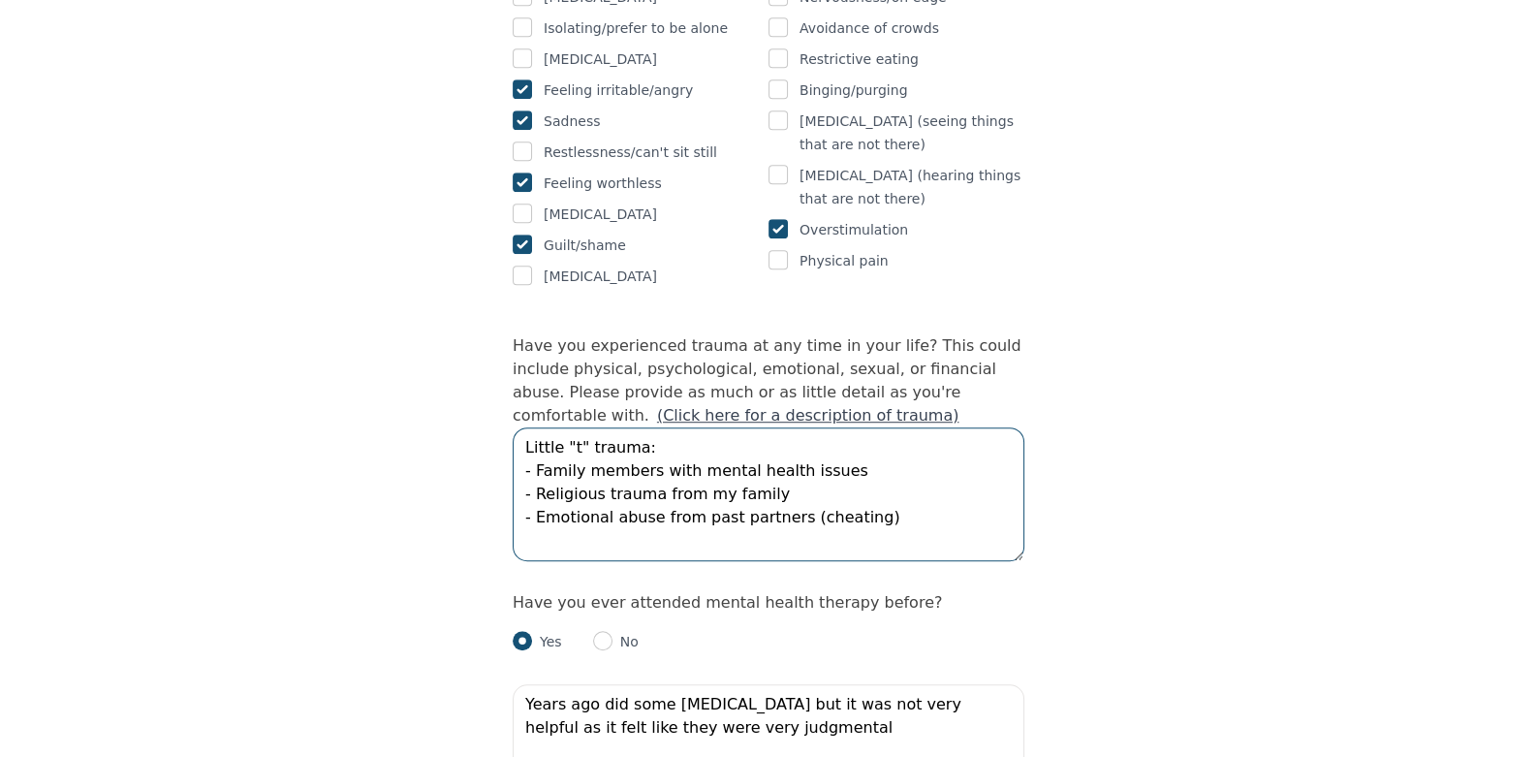
type textarea "Little "t" trauma: - Family members with mental health issues - Religious traum…"
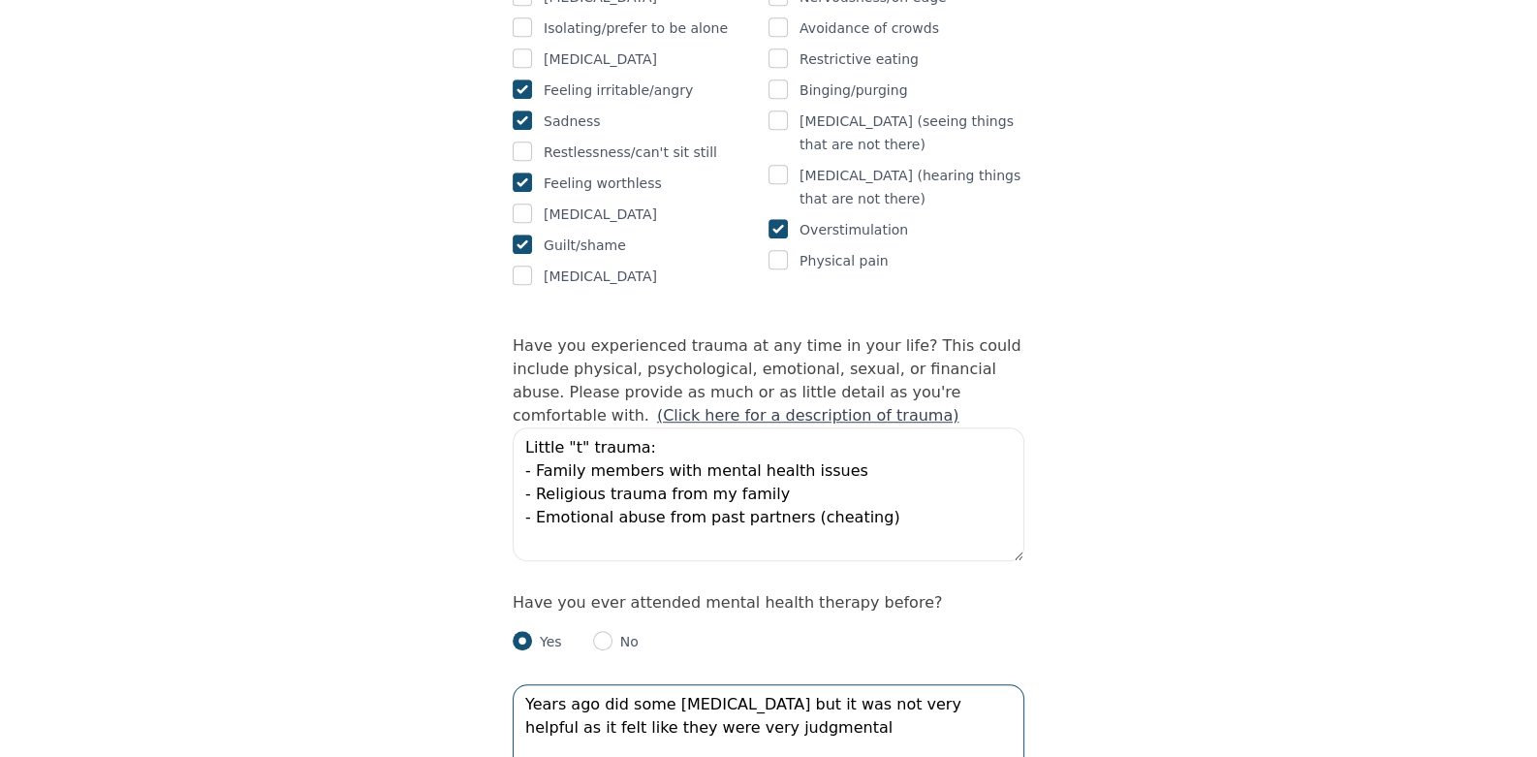
drag, startPoint x: 760, startPoint y: 614, endPoint x: 485, endPoint y: 594, distance: 276.0
click at [528, 684] on textarea "Recently started with [MEDICAL_DATA] and it was very helpful and would like to …" at bounding box center [769, 751] width 512 height 134
drag, startPoint x: 663, startPoint y: 613, endPoint x: 531, endPoint y: 615, distance: 131.8
click at [531, 684] on textarea "Recently started with [MEDICAL_DATA] and it was very helpful and would like to …" at bounding box center [769, 751] width 512 height 134
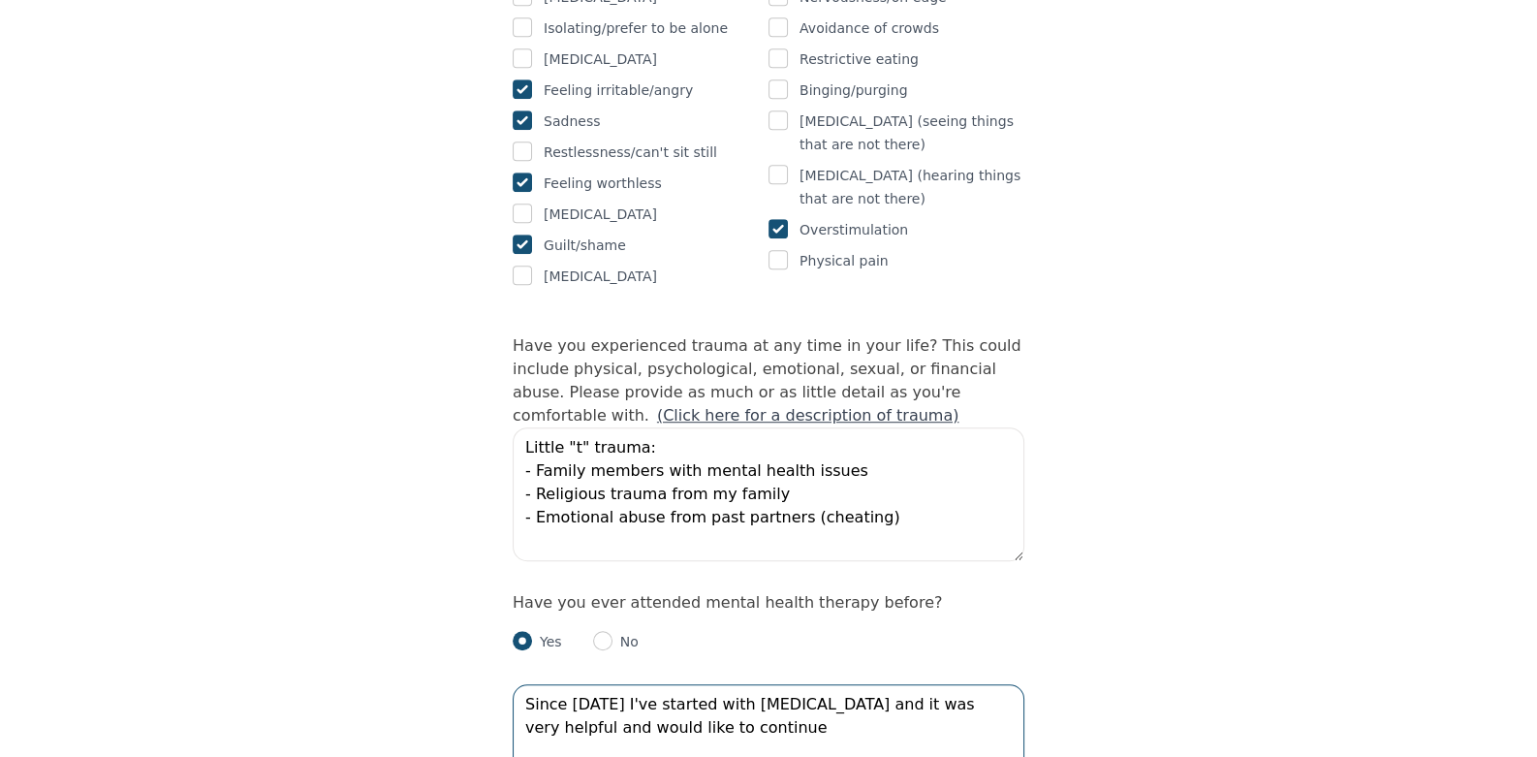
click at [524, 684] on textarea "Since [DATE] I've started with [MEDICAL_DATA] and it was very helpful and would…" at bounding box center [769, 751] width 512 height 134
click at [651, 684] on textarea "Since [DATE] I've started with [MEDICAL_DATA] and it was very helpful and would…" at bounding box center [769, 751] width 512 height 134
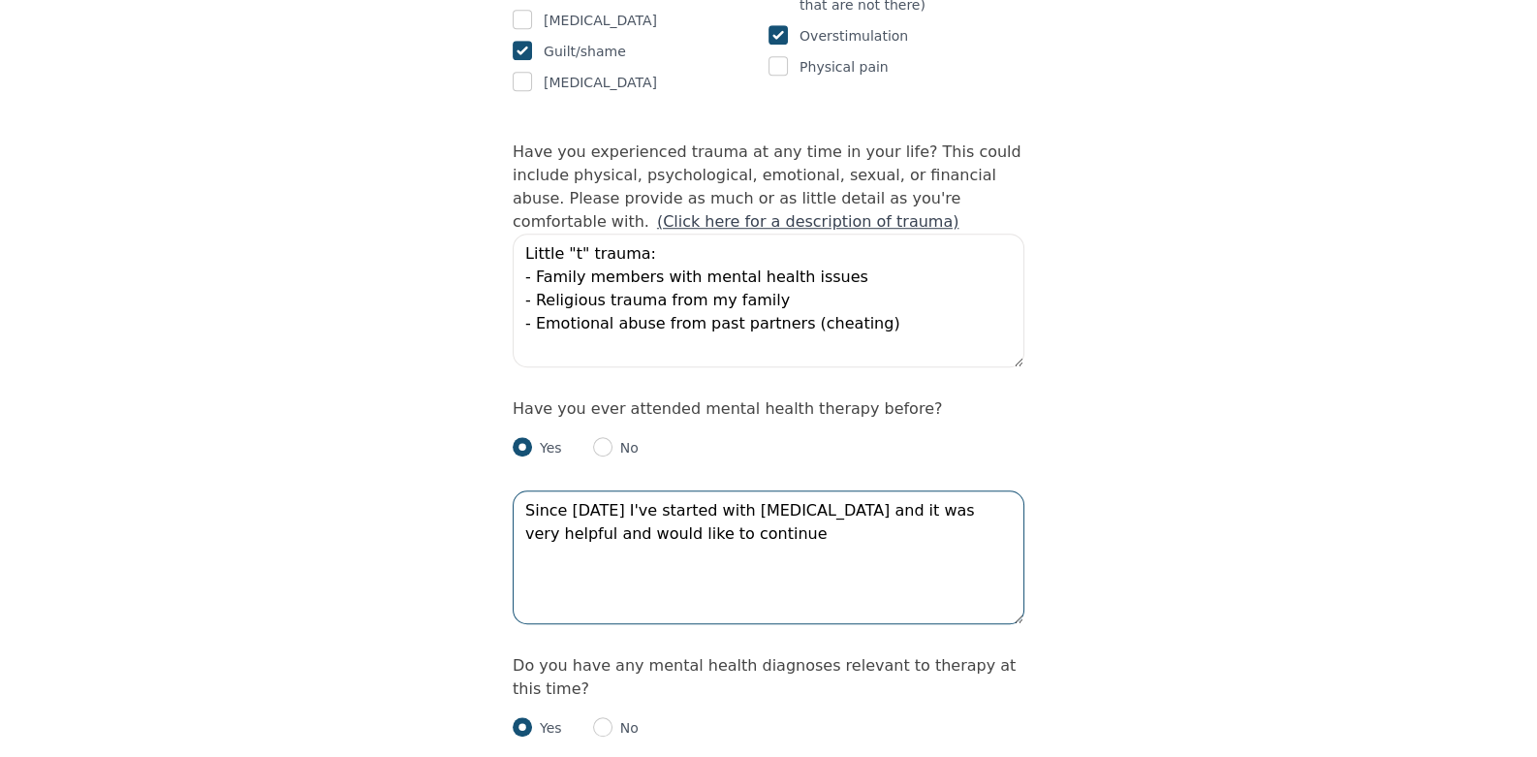
scroll to position [1937, 0]
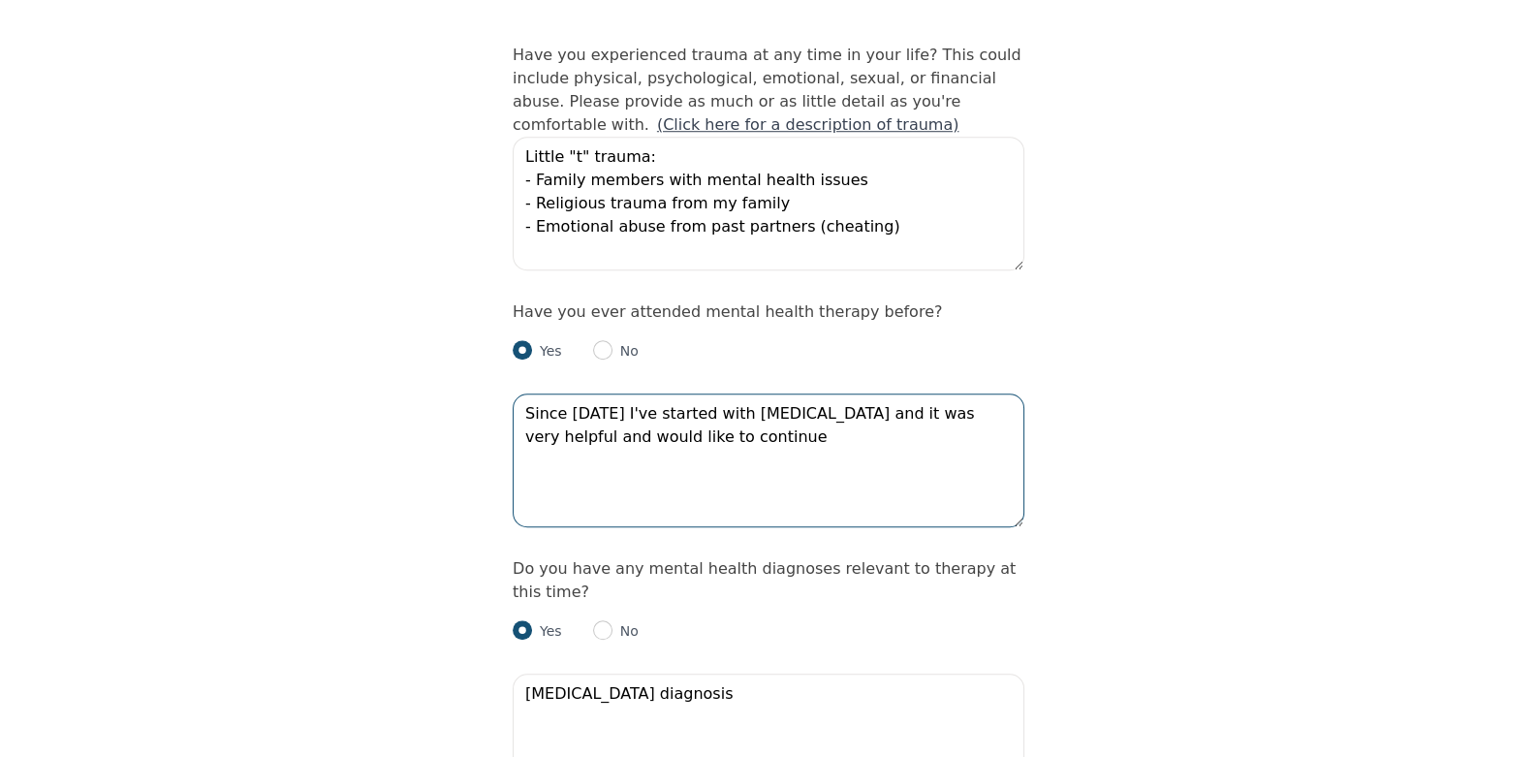
type textarea "Since [DATE] I've started with [MEDICAL_DATA] and it was very helpful and would…"
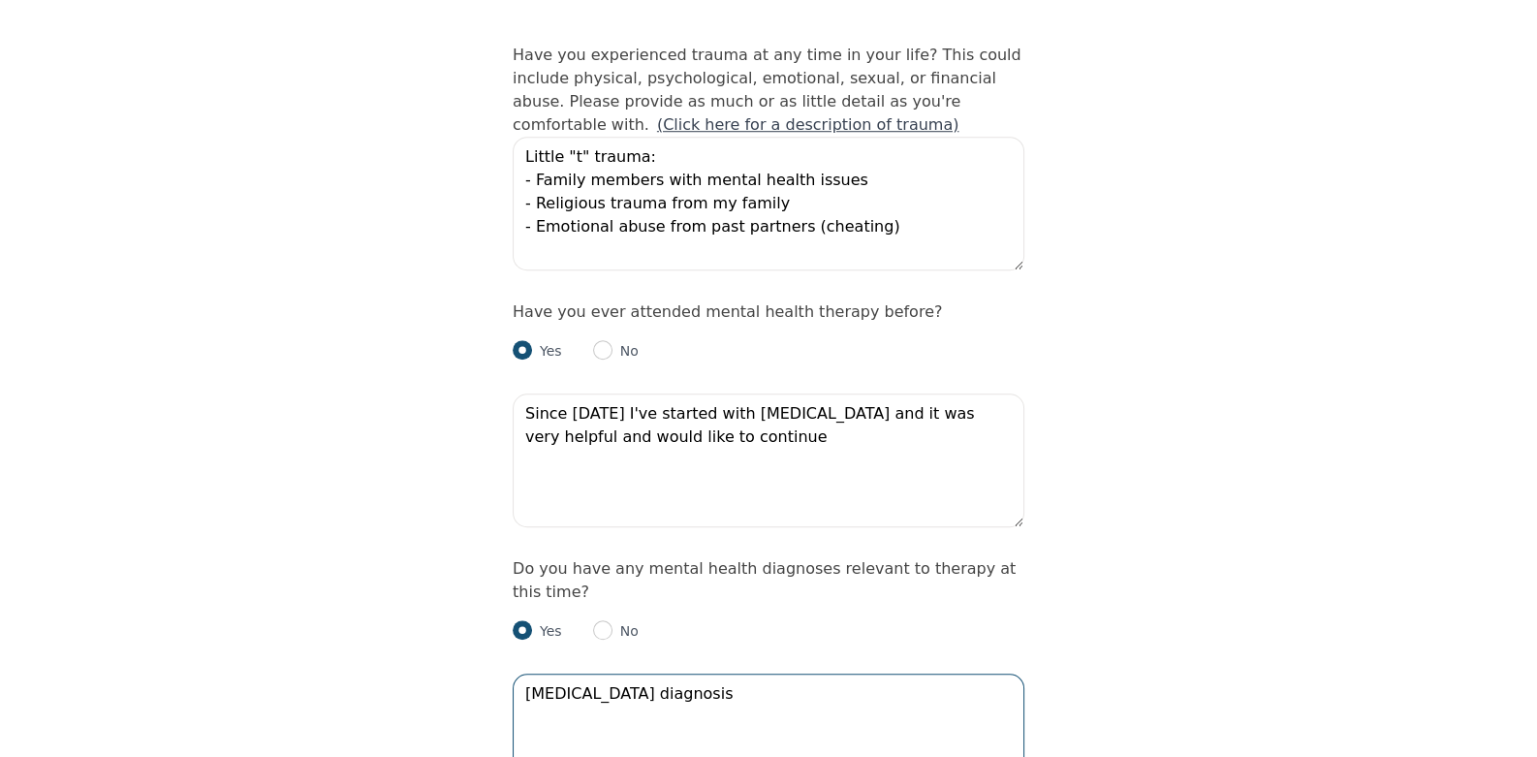
click at [729, 674] on textarea "[MEDICAL_DATA] diagnosis" at bounding box center [769, 741] width 512 height 134
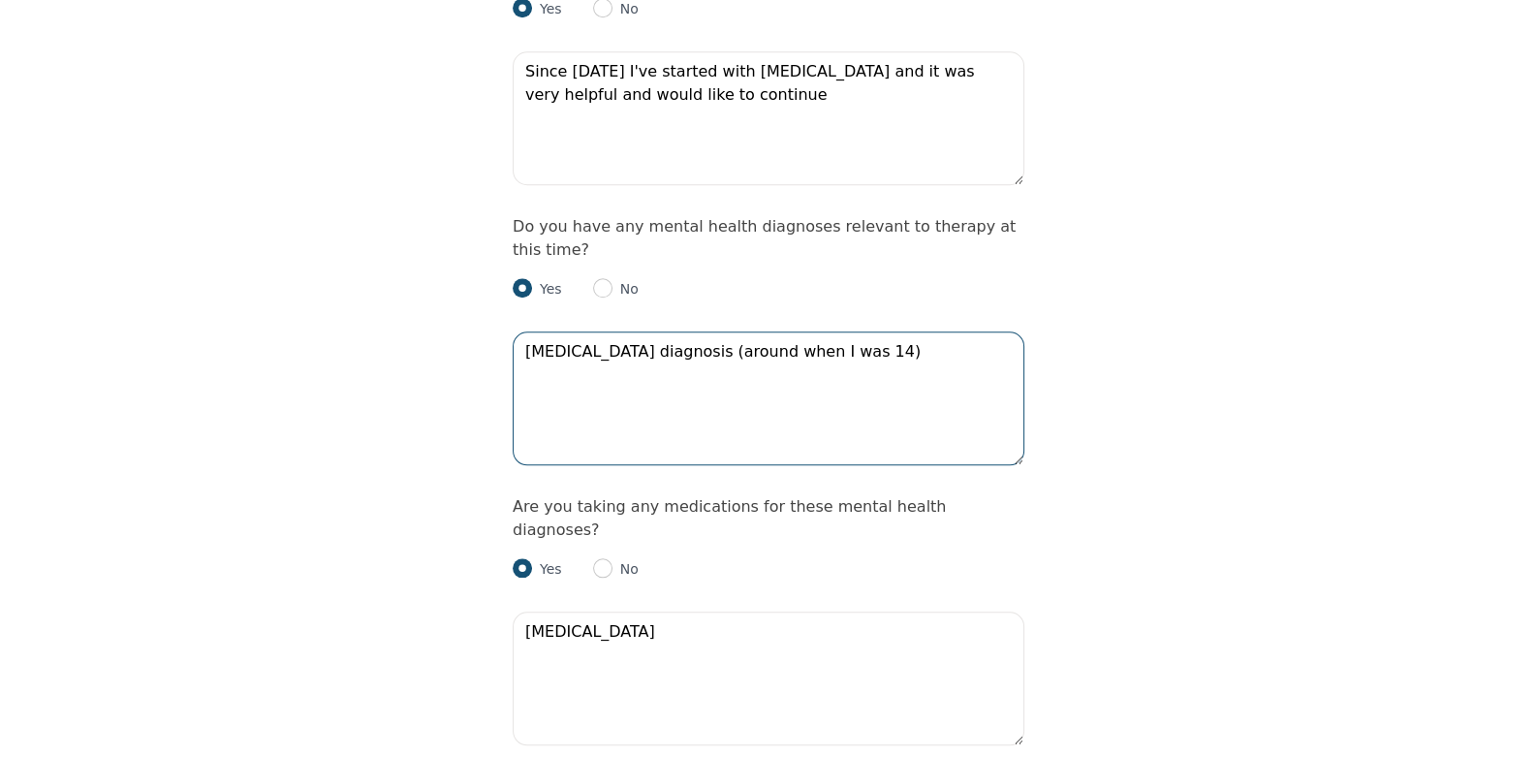
scroll to position [2326, 0]
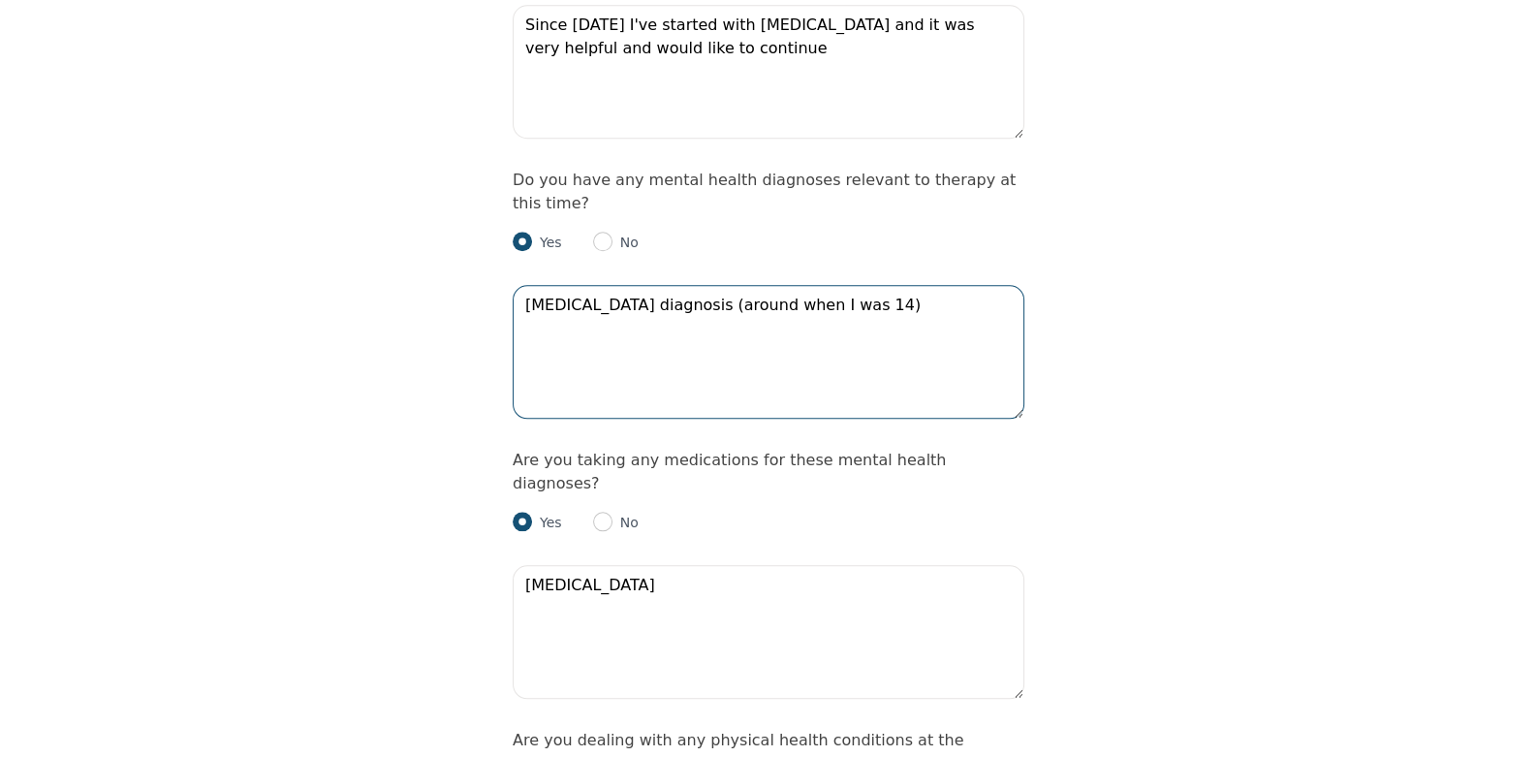
type textarea "[MEDICAL_DATA] diagnosis (around when I was 14)"
radio input "true"
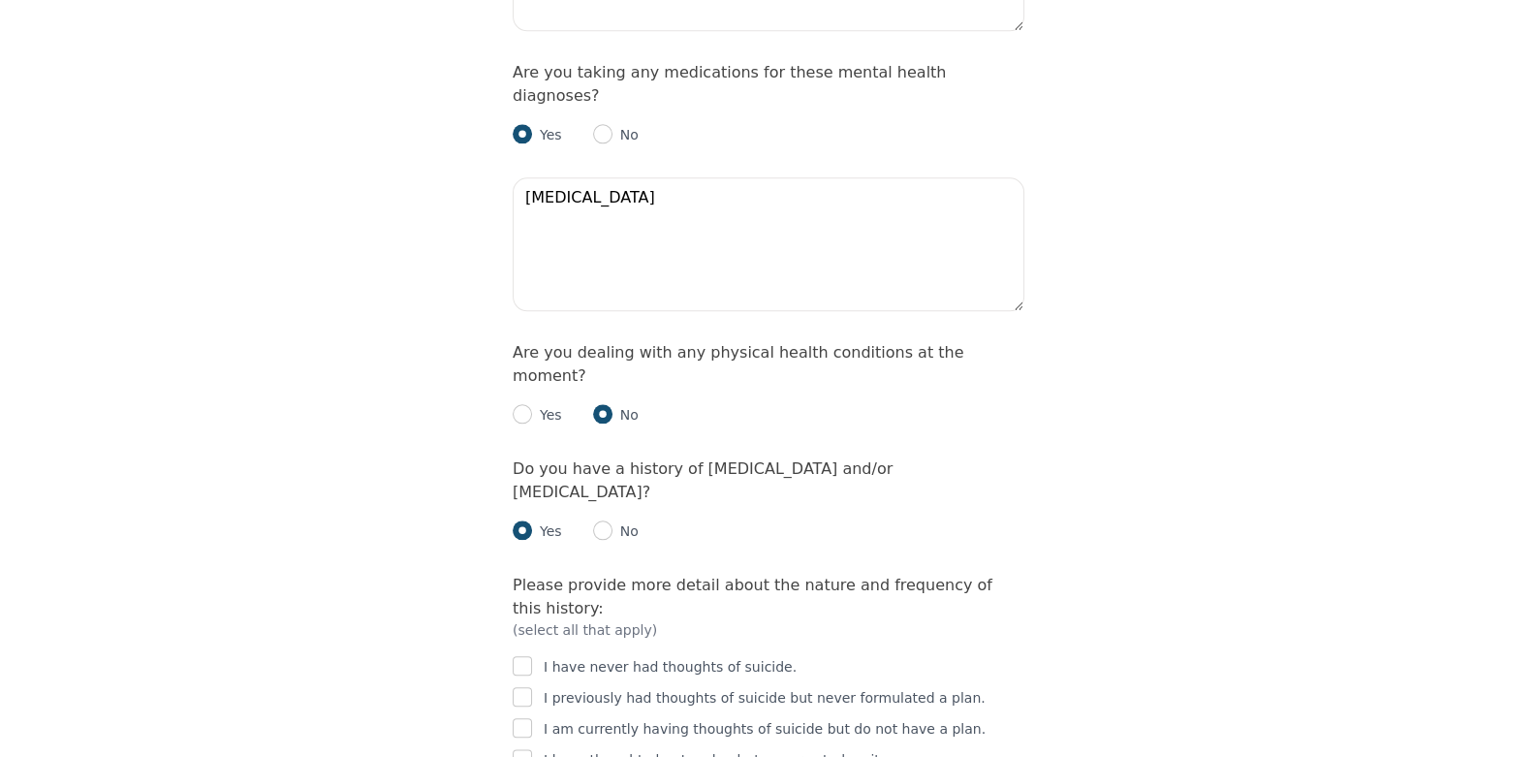
scroll to position [2811, 0]
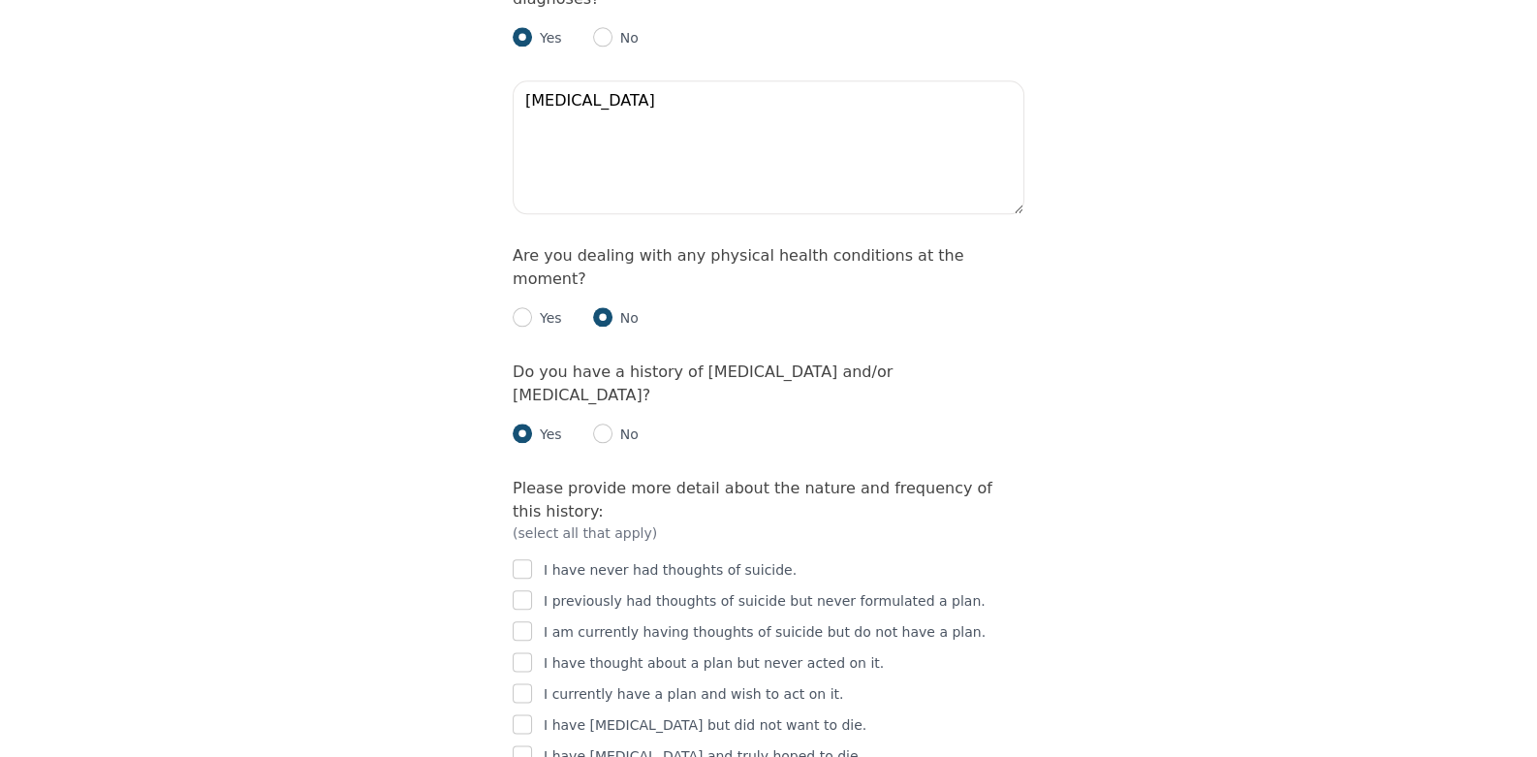
checkbox input "true"
click at [529, 683] on input "checkbox" at bounding box center [522, 692] width 19 height 19
checkbox input "false"
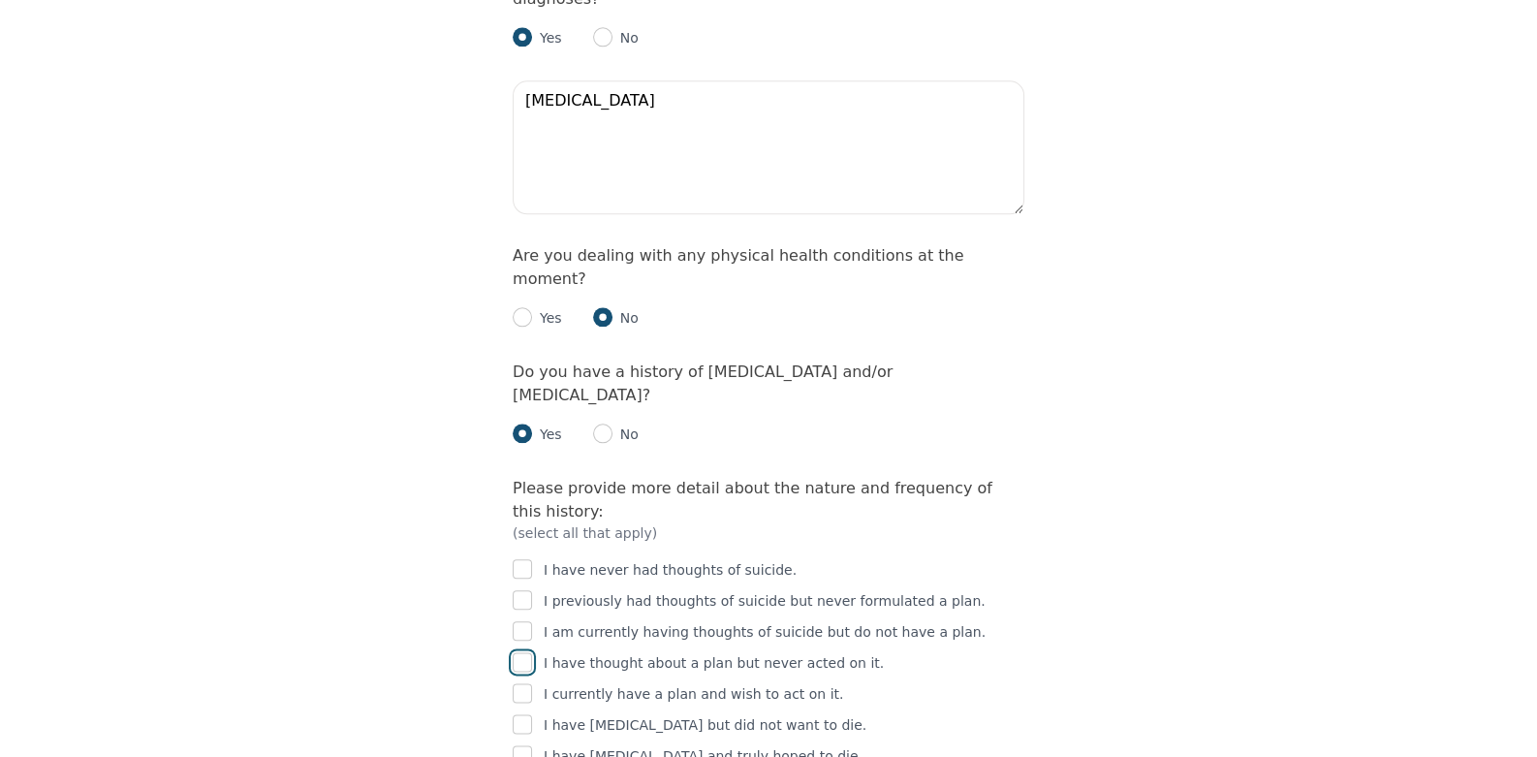
click at [521, 652] on input "checkbox" at bounding box center [522, 661] width 19 height 19
checkbox input "true"
click at [528, 590] on input "checkbox" at bounding box center [522, 599] width 19 height 19
checkbox input "true"
click at [525, 714] on input "checkbox" at bounding box center [522, 723] width 19 height 19
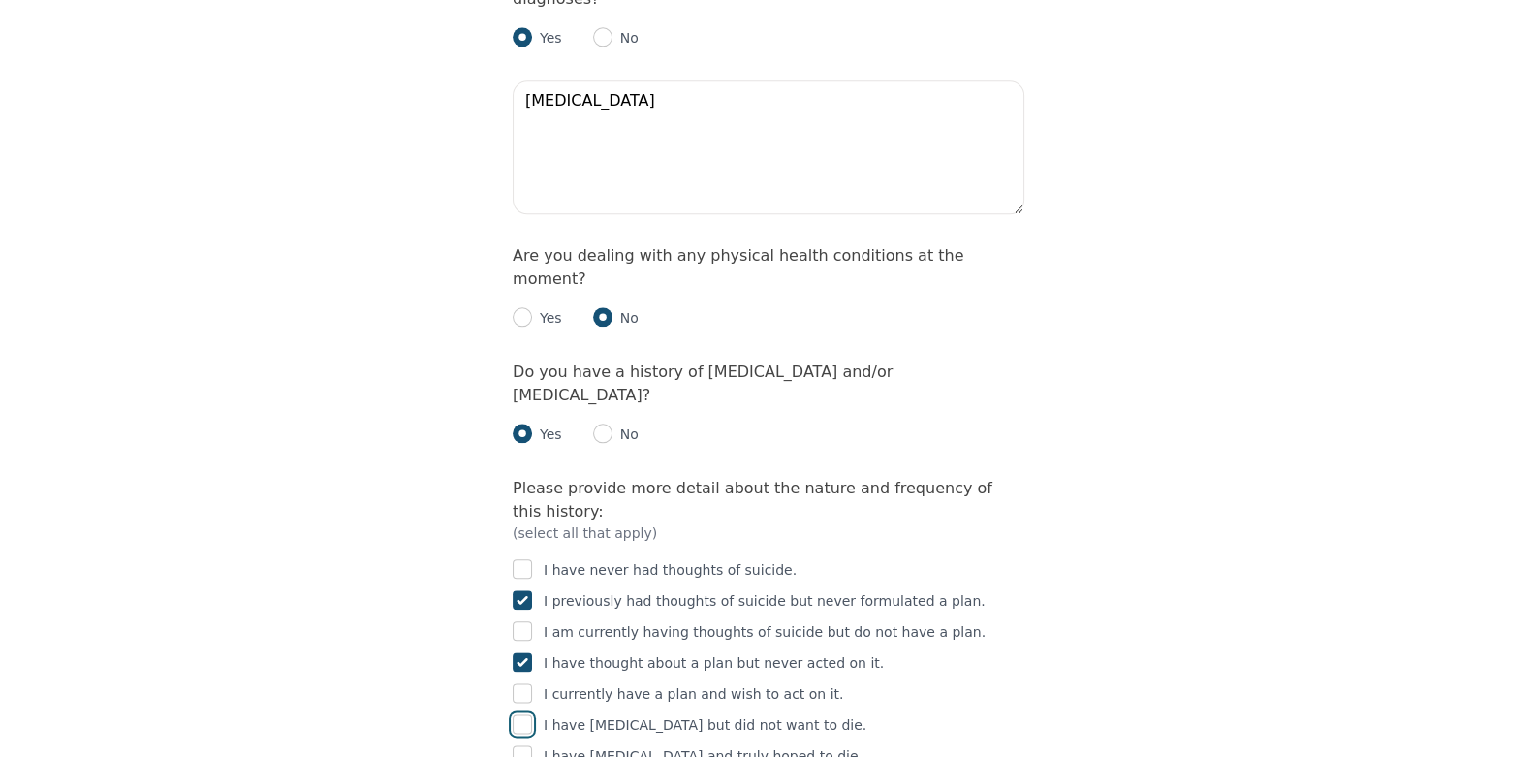
checkbox input "true"
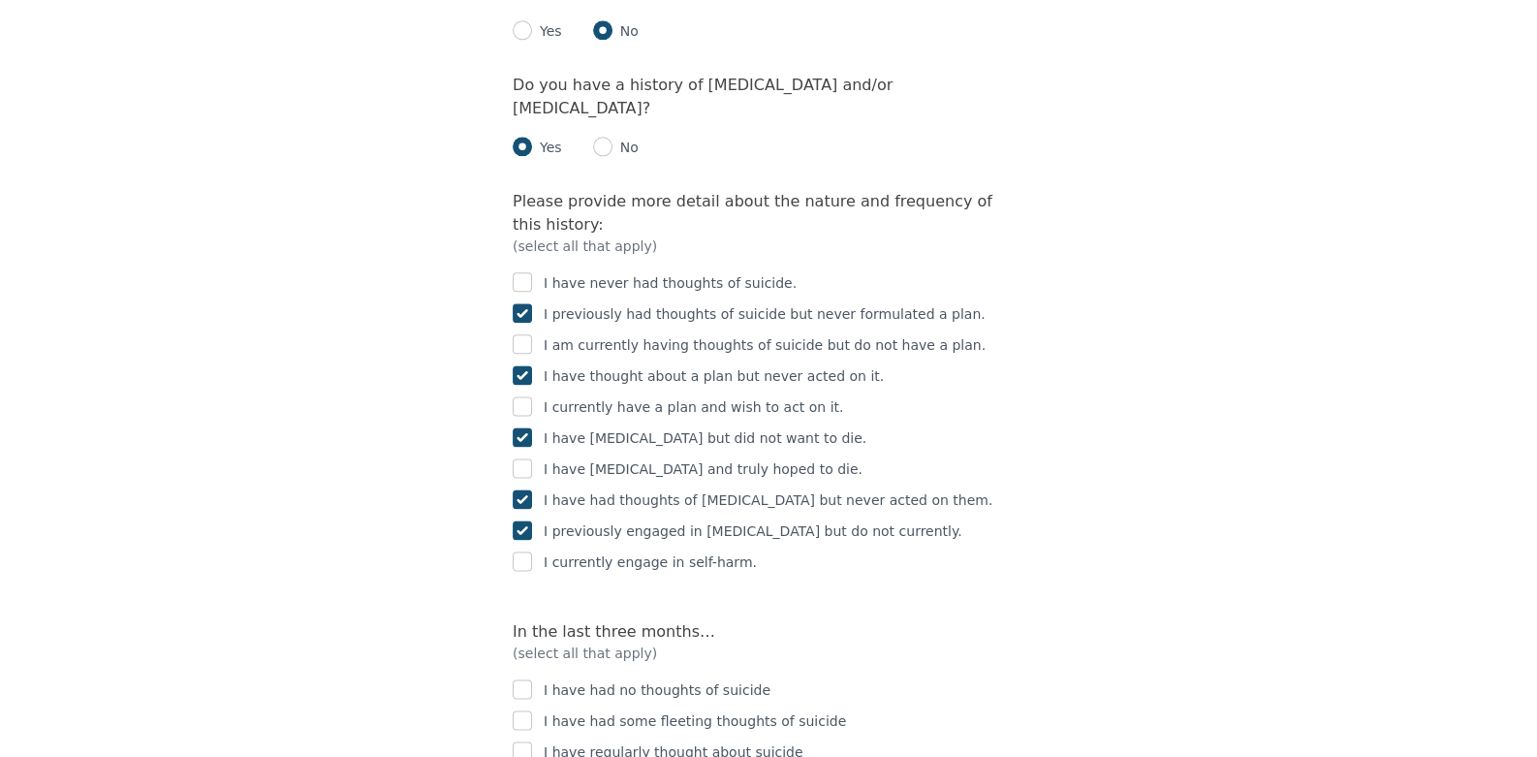
scroll to position [3197, 0]
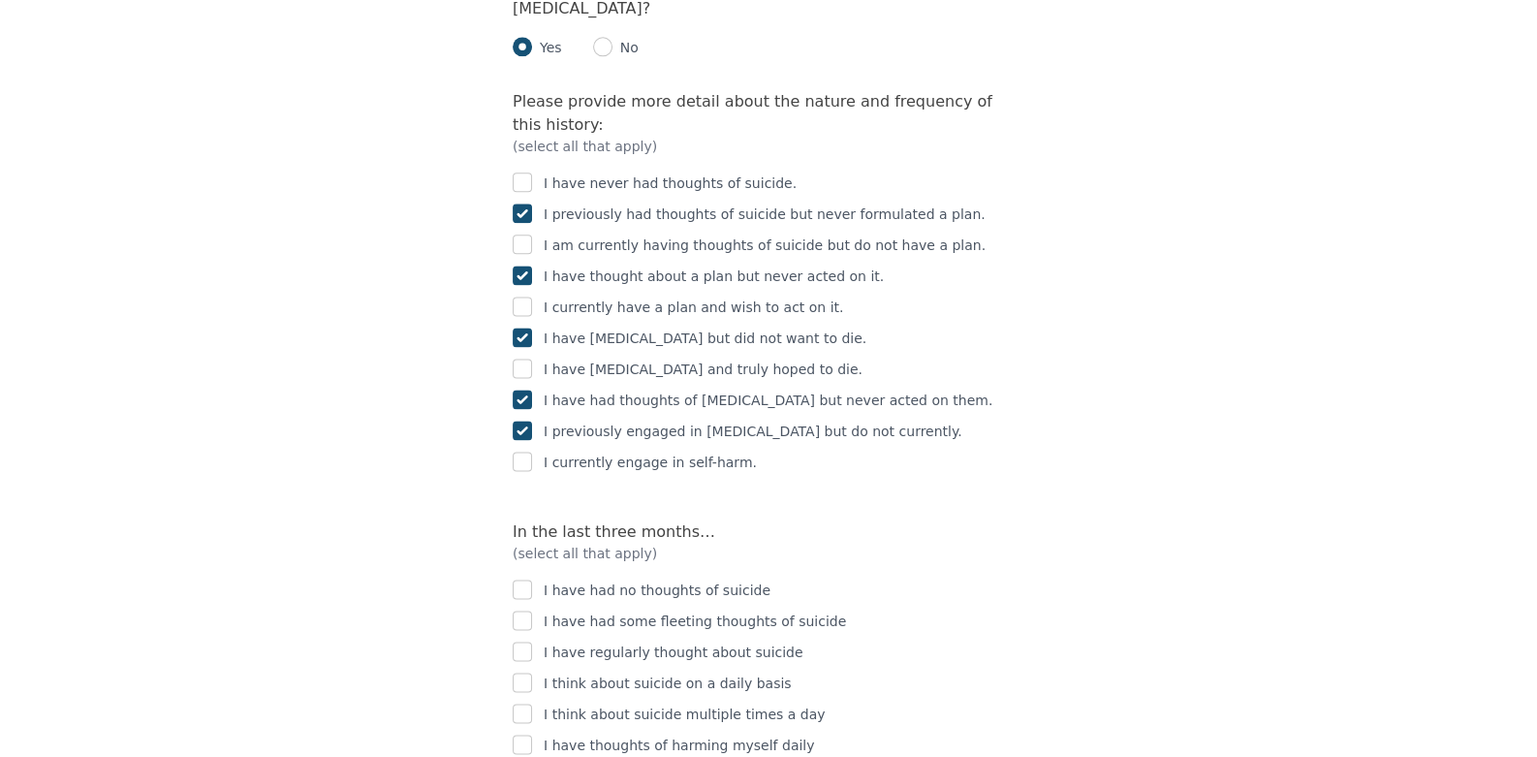
checkbox input "true"
click at [524, 611] on input "checkbox" at bounding box center [522, 620] width 19 height 19
checkbox input "true"
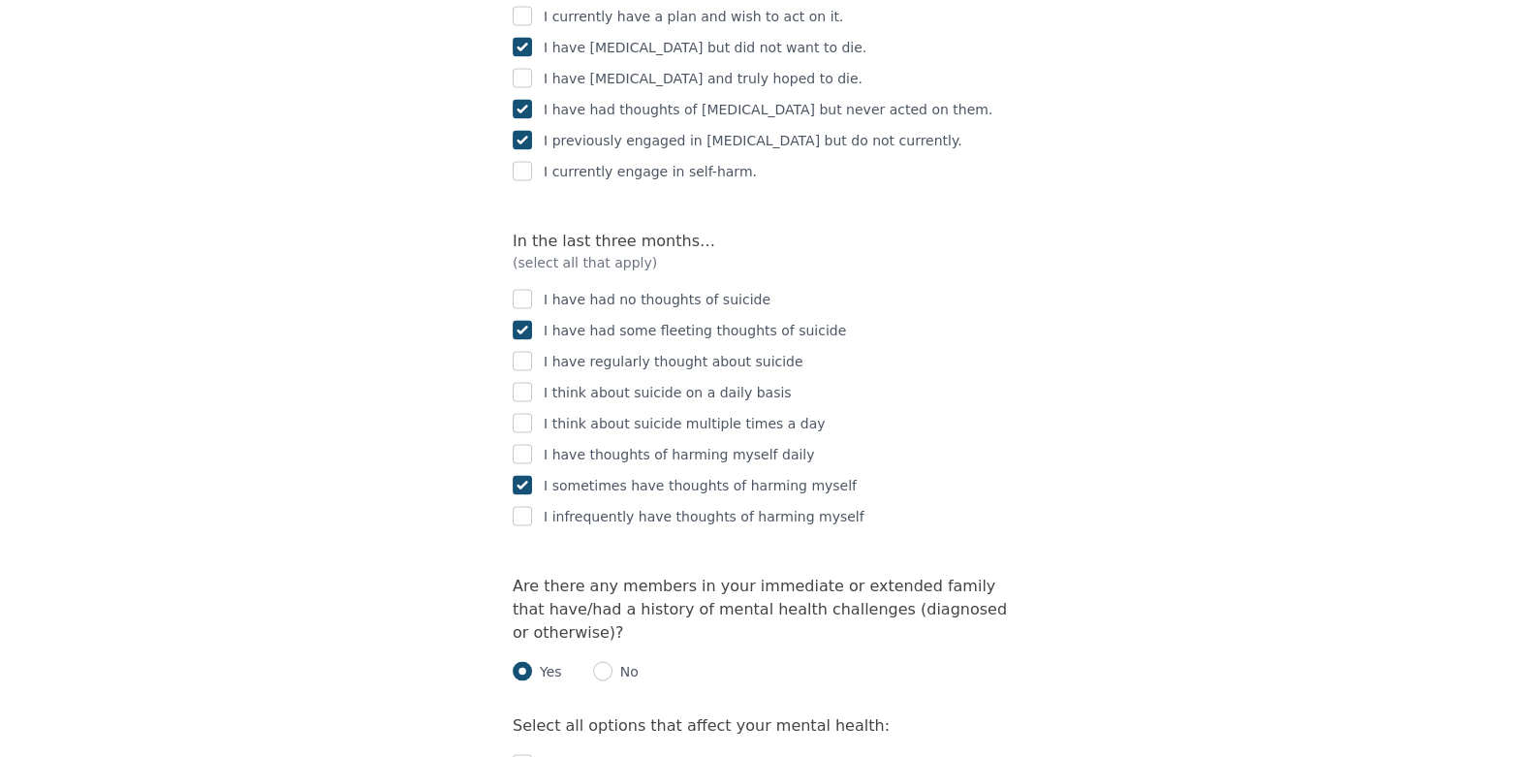
scroll to position [3585, 0]
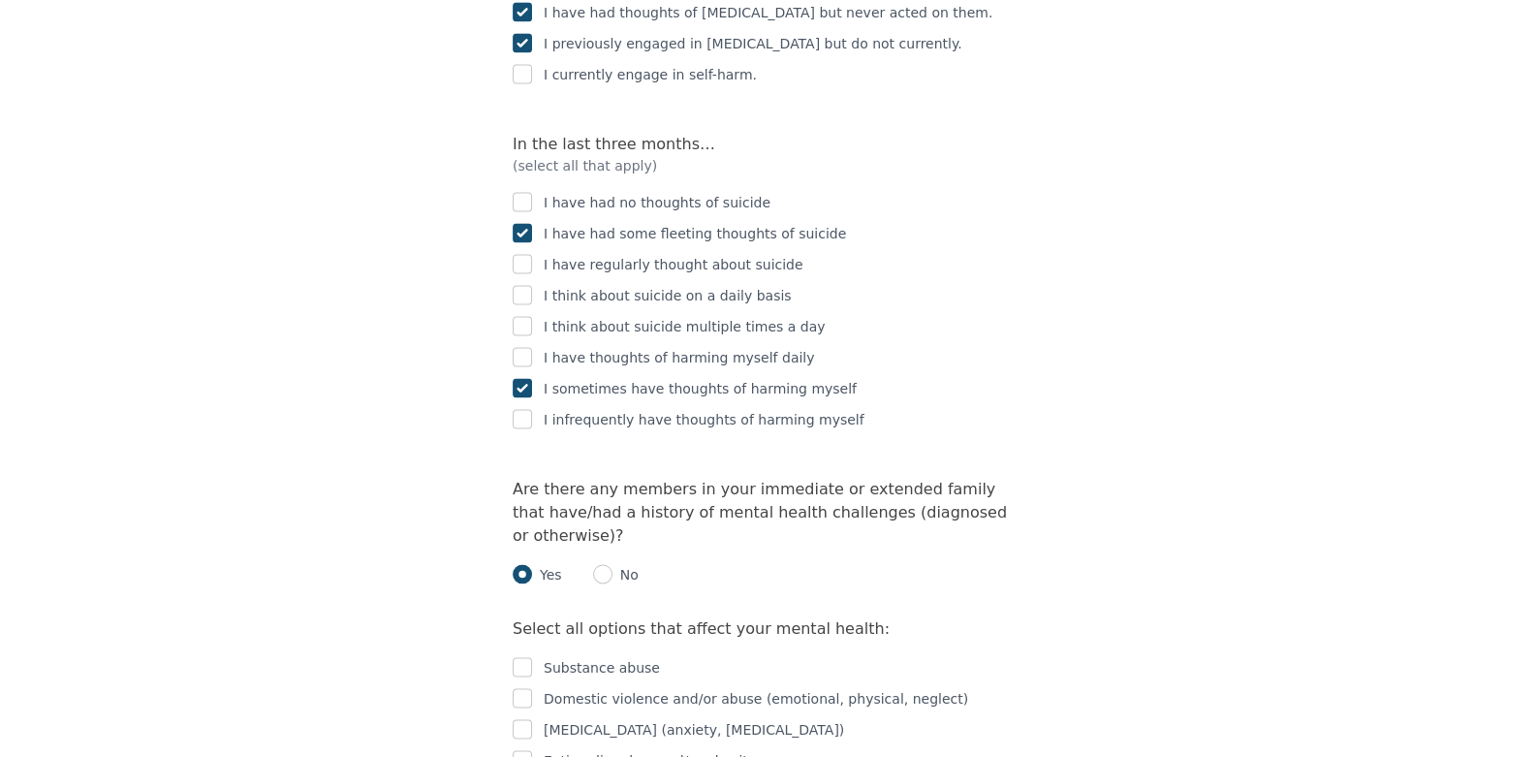
click at [538, 749] on div "Eating disorders and/or obesity" at bounding box center [769, 760] width 512 height 23
click at [521, 750] on input "checkbox" at bounding box center [522, 759] width 19 height 19
checkbox input "true"
click at [524, 719] on input "checkbox" at bounding box center [522, 728] width 19 height 19
checkbox input "true"
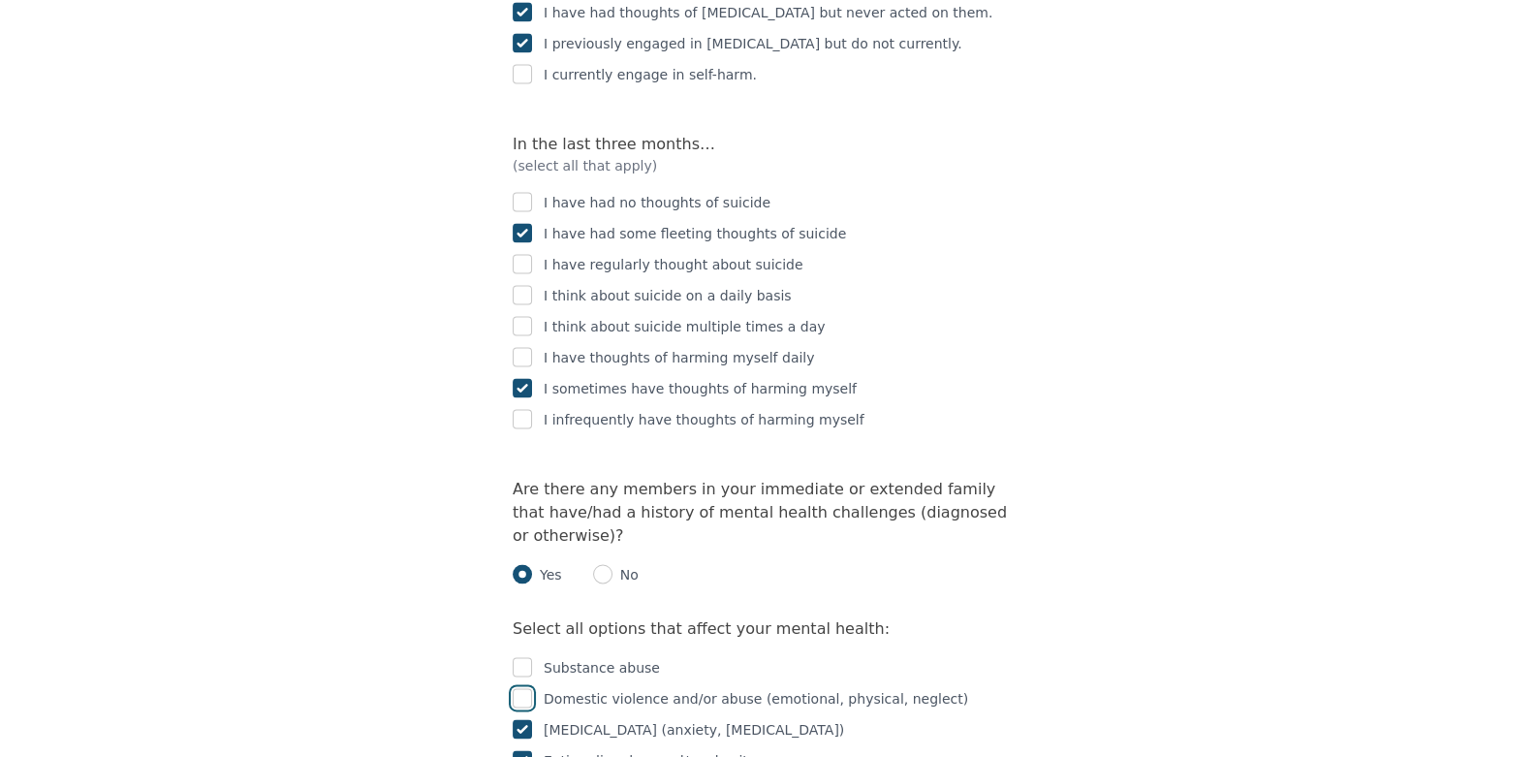
click at [529, 688] on input "checkbox" at bounding box center [522, 697] width 19 height 19
checkbox input "true"
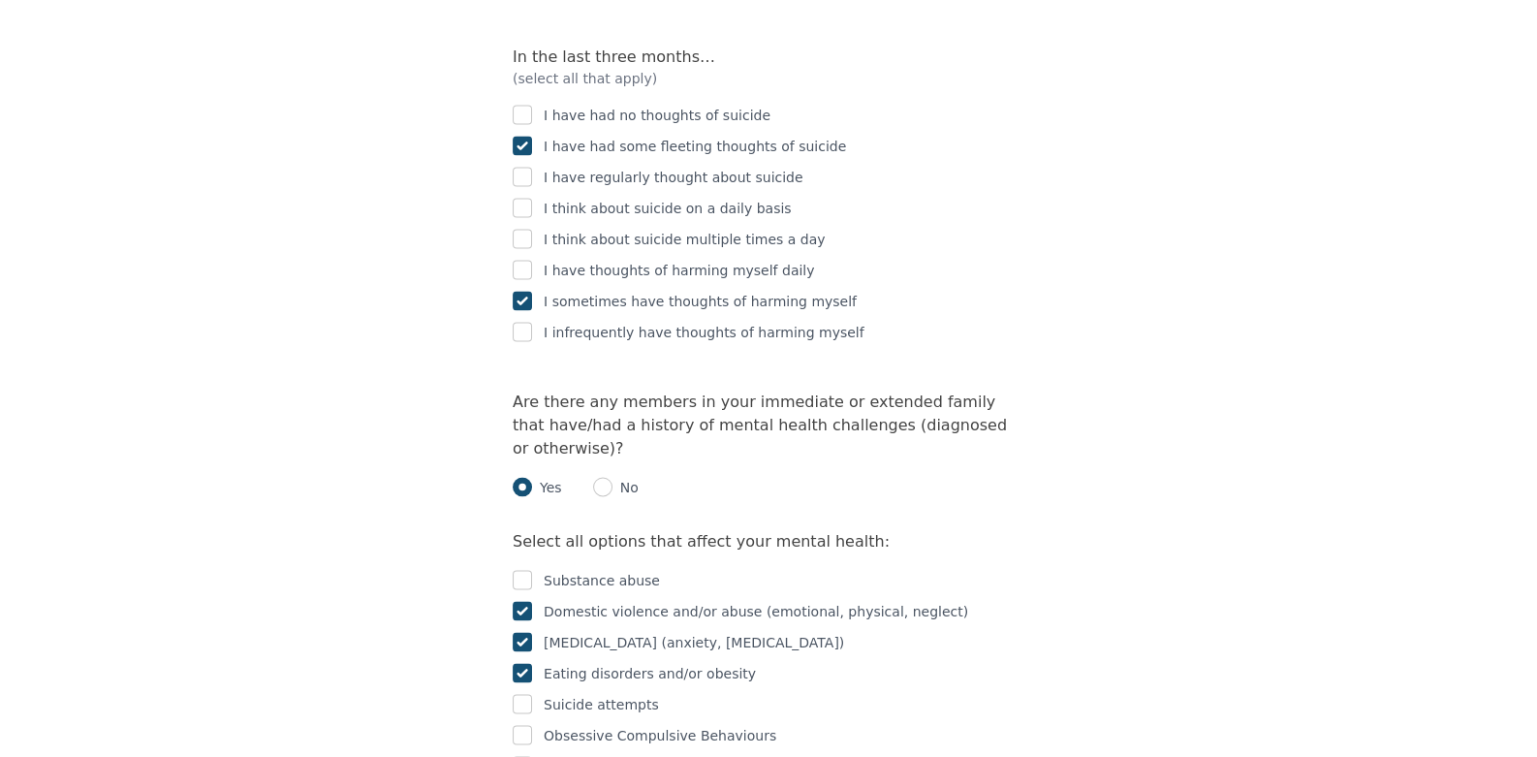
scroll to position [3779, 0]
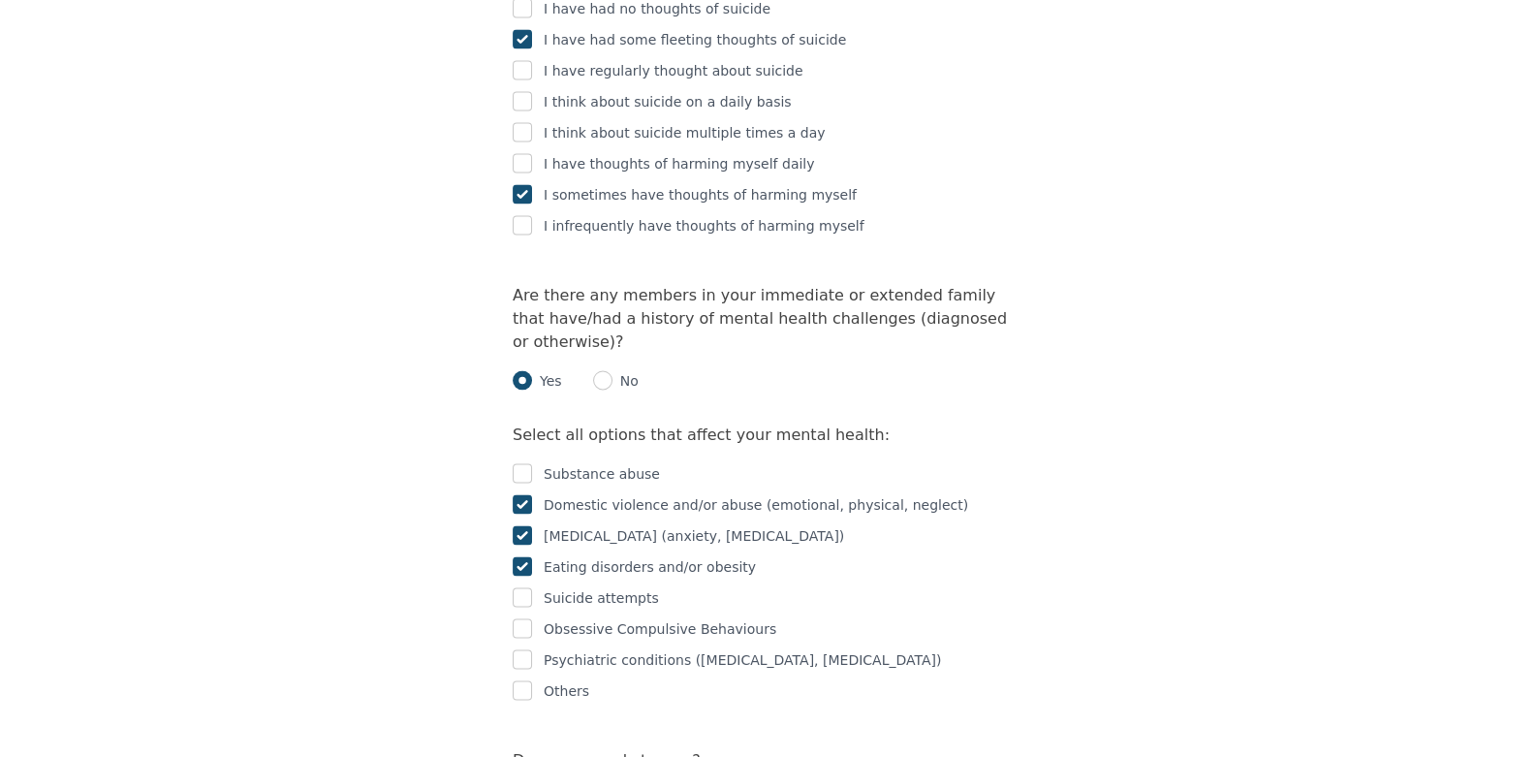
radio input "true"
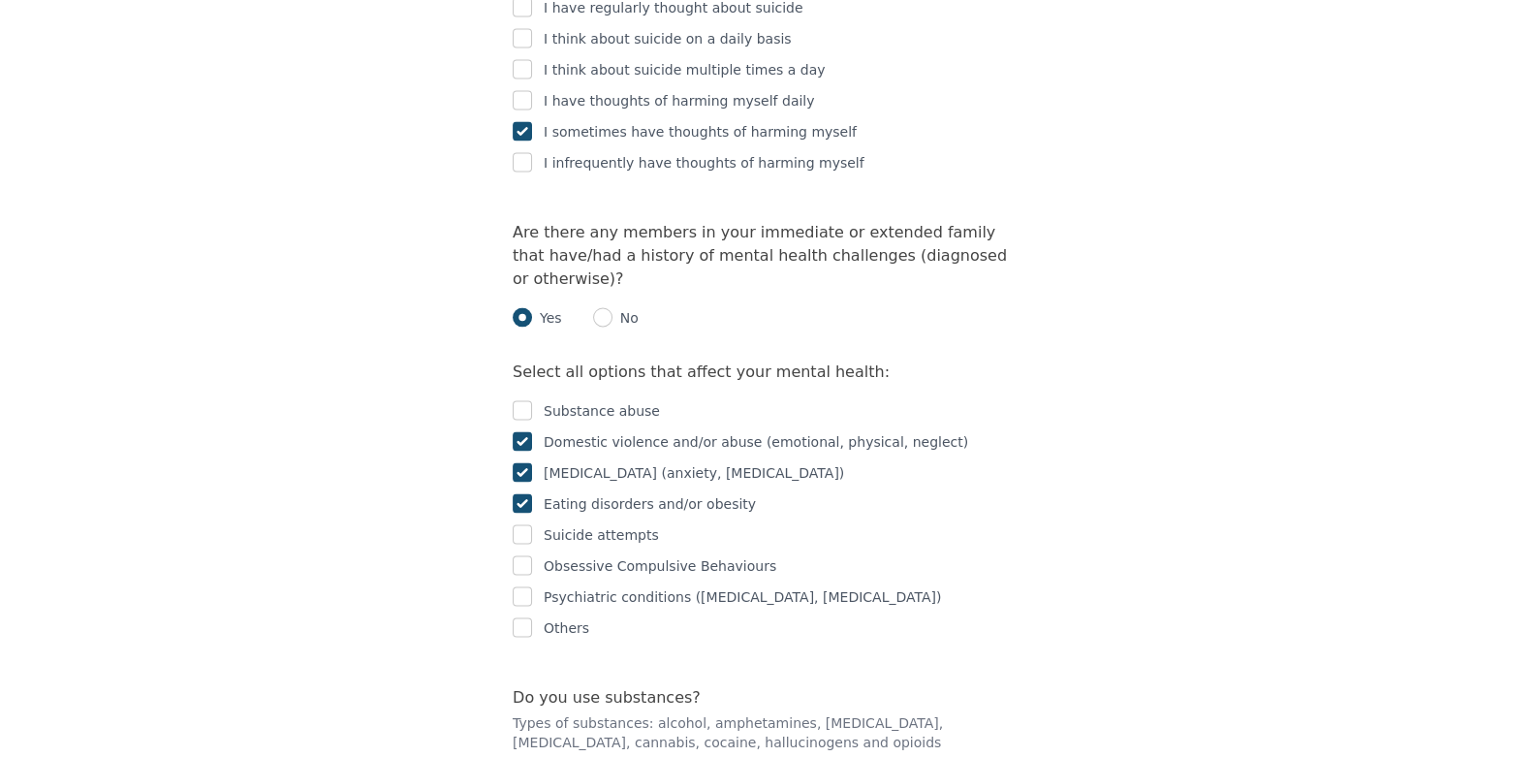
scroll to position [3876, 0]
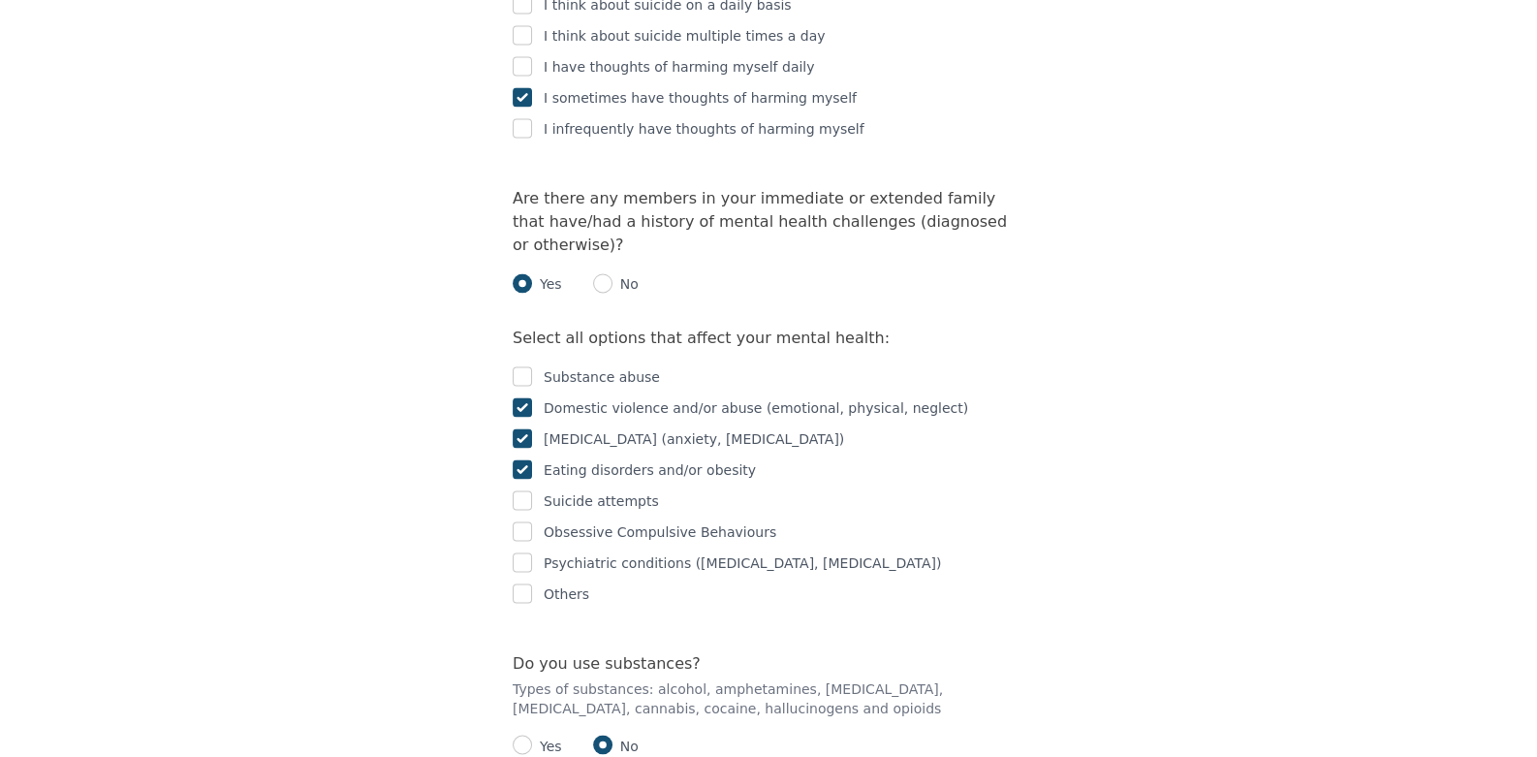
radio input "true"
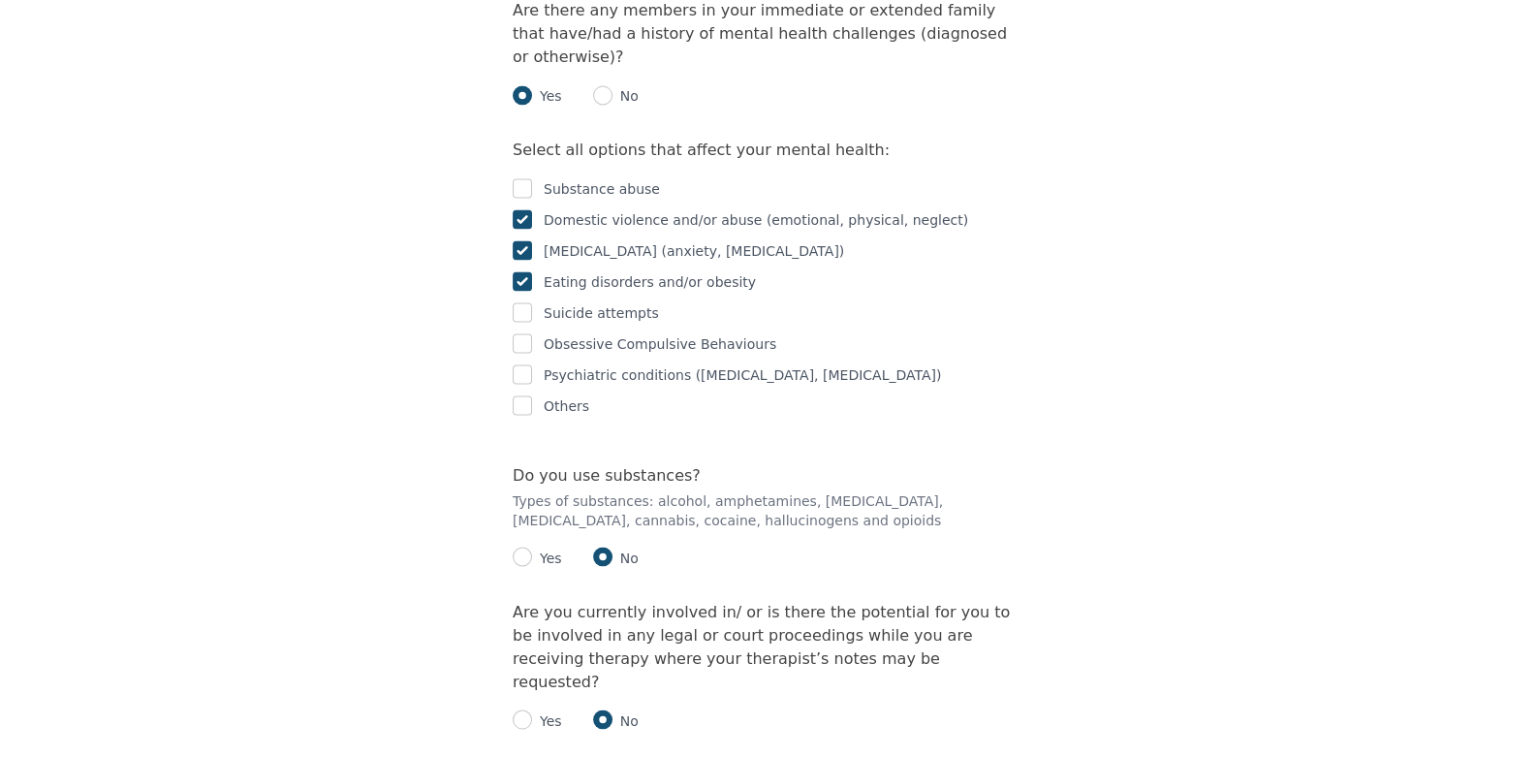
scroll to position [4264, 0]
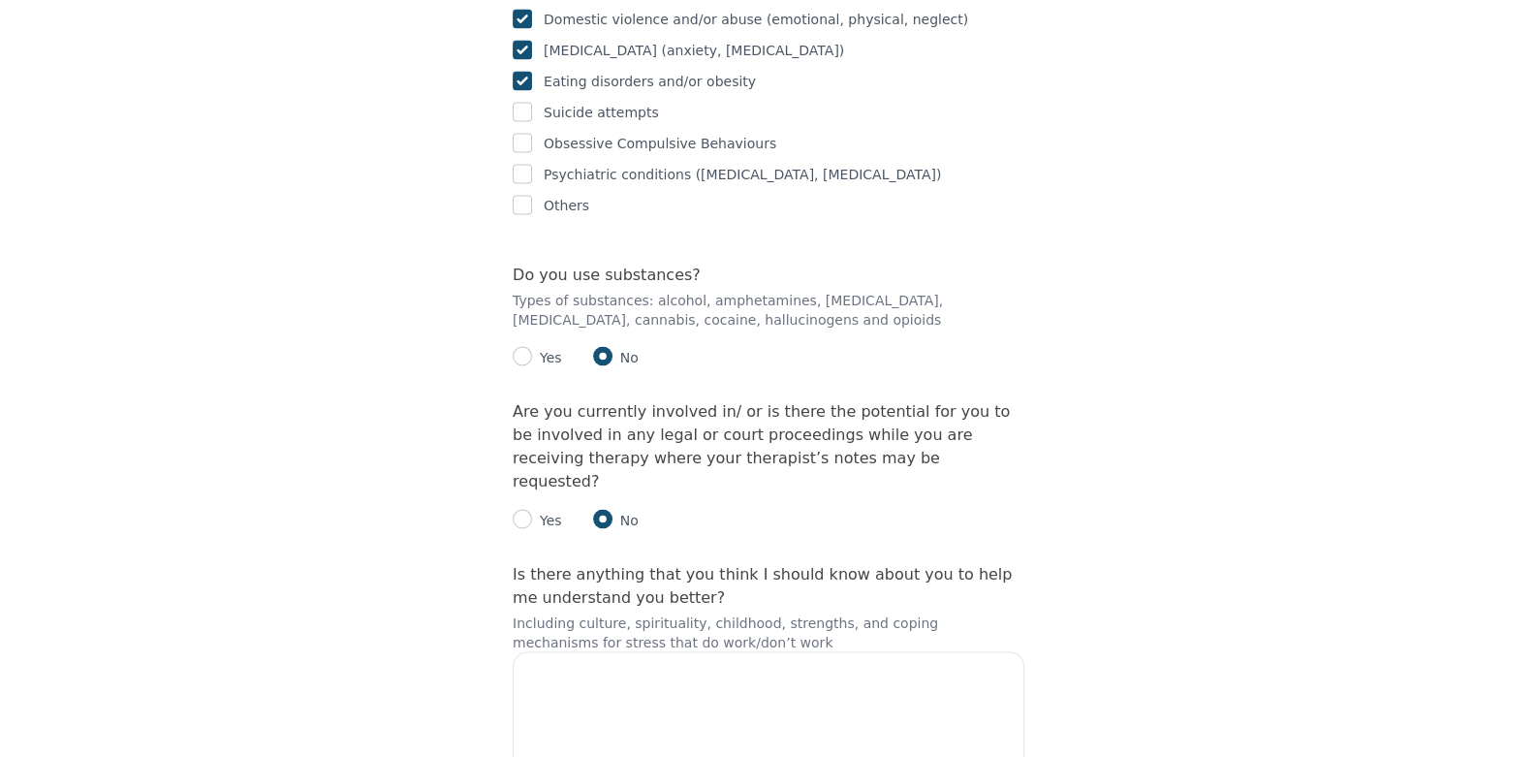
checkbox input "true"
